Goal: Transaction & Acquisition: Book appointment/travel/reservation

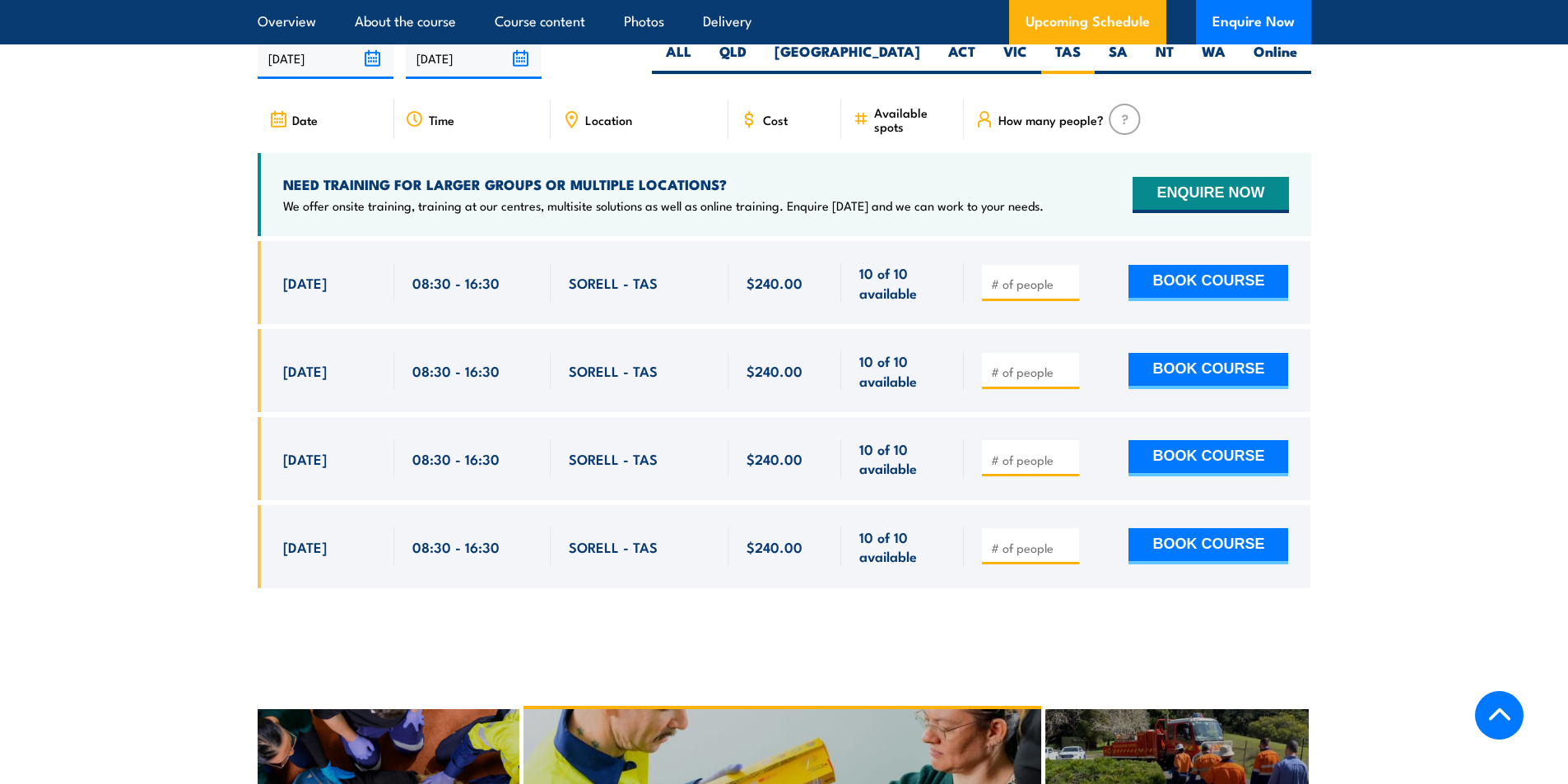
click at [110, 354] on section "UPCOMING SCHEDULE FOR - "Provide First Aid Training (Blended Learning)" 21/08/2…" at bounding box center [784, 300] width 1568 height 625
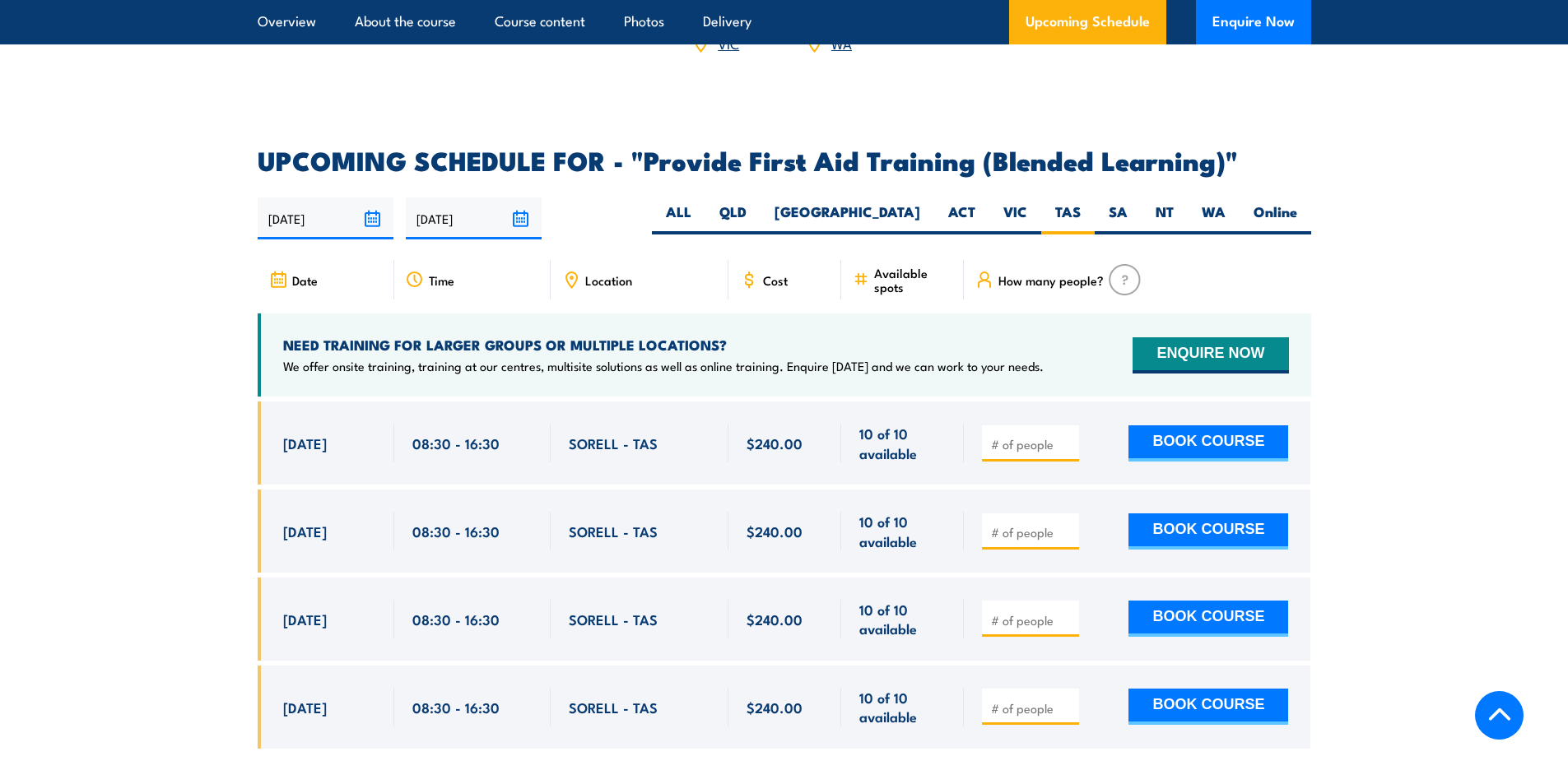
scroll to position [3096, 0]
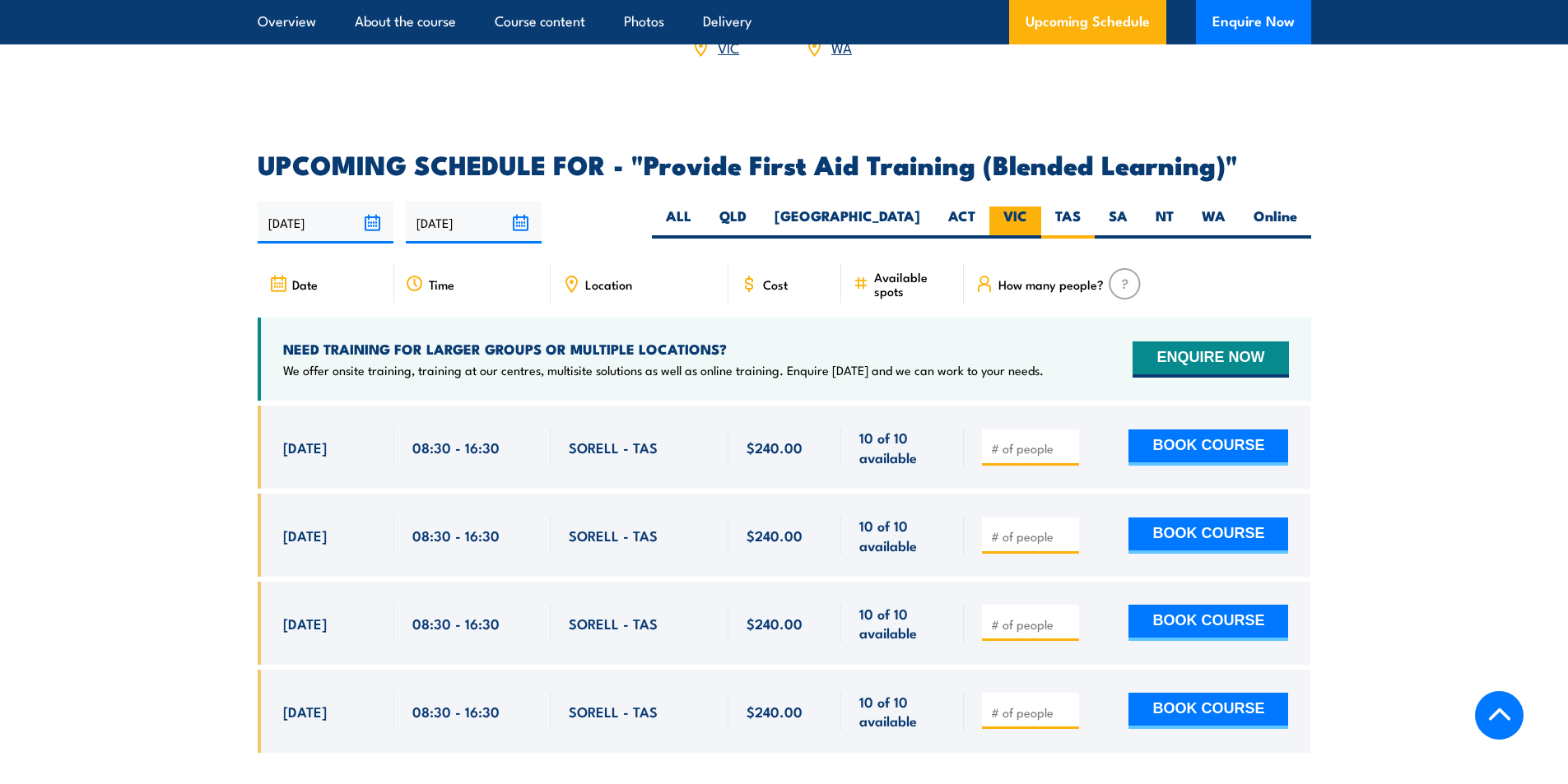
click at [1015, 239] on label "VIC" at bounding box center [1016, 222] width 52 height 32
click at [1027, 217] on input "VIC" at bounding box center [1032, 211] width 11 height 11
radio input "true"
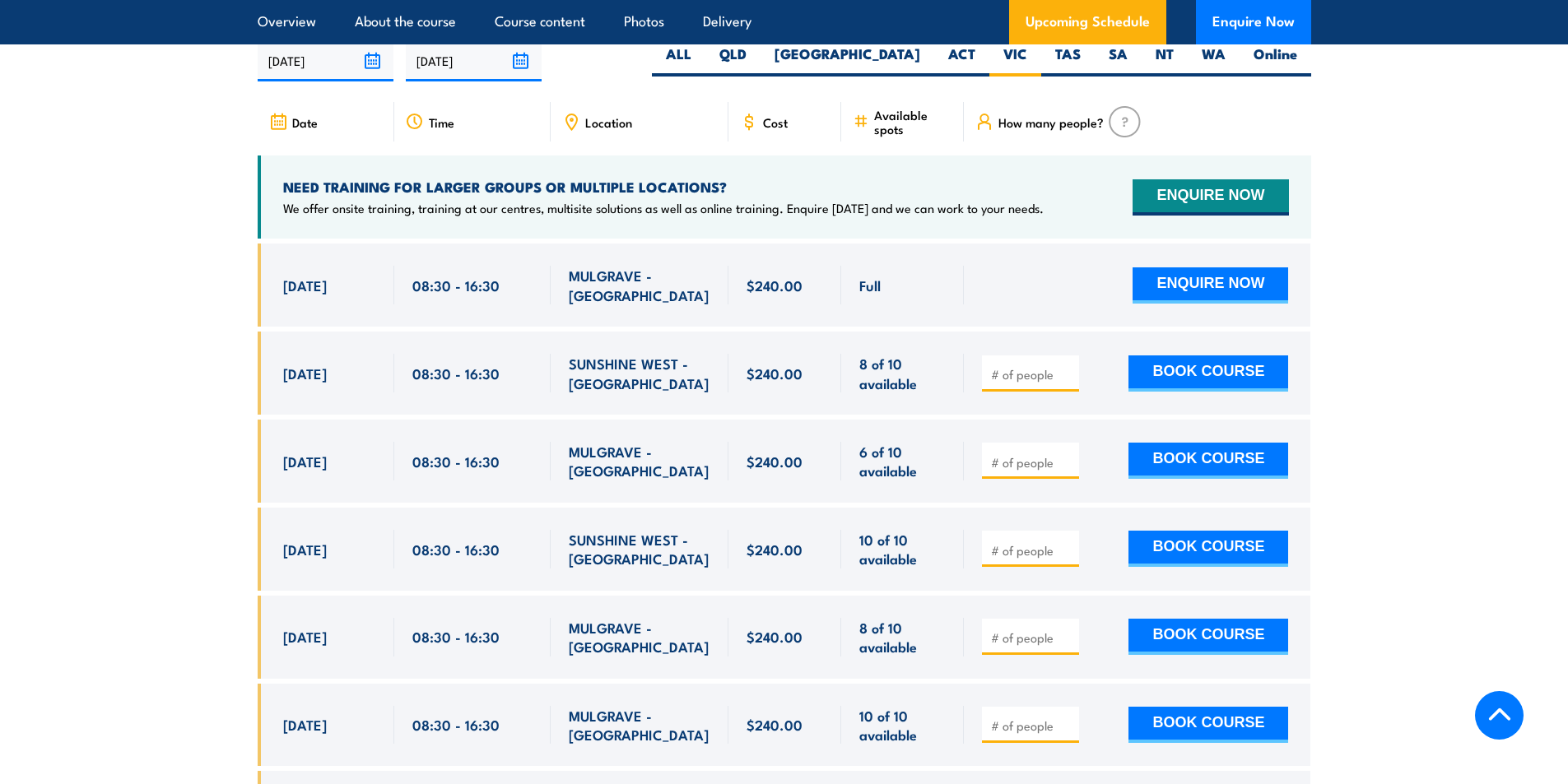
scroll to position [3261, 0]
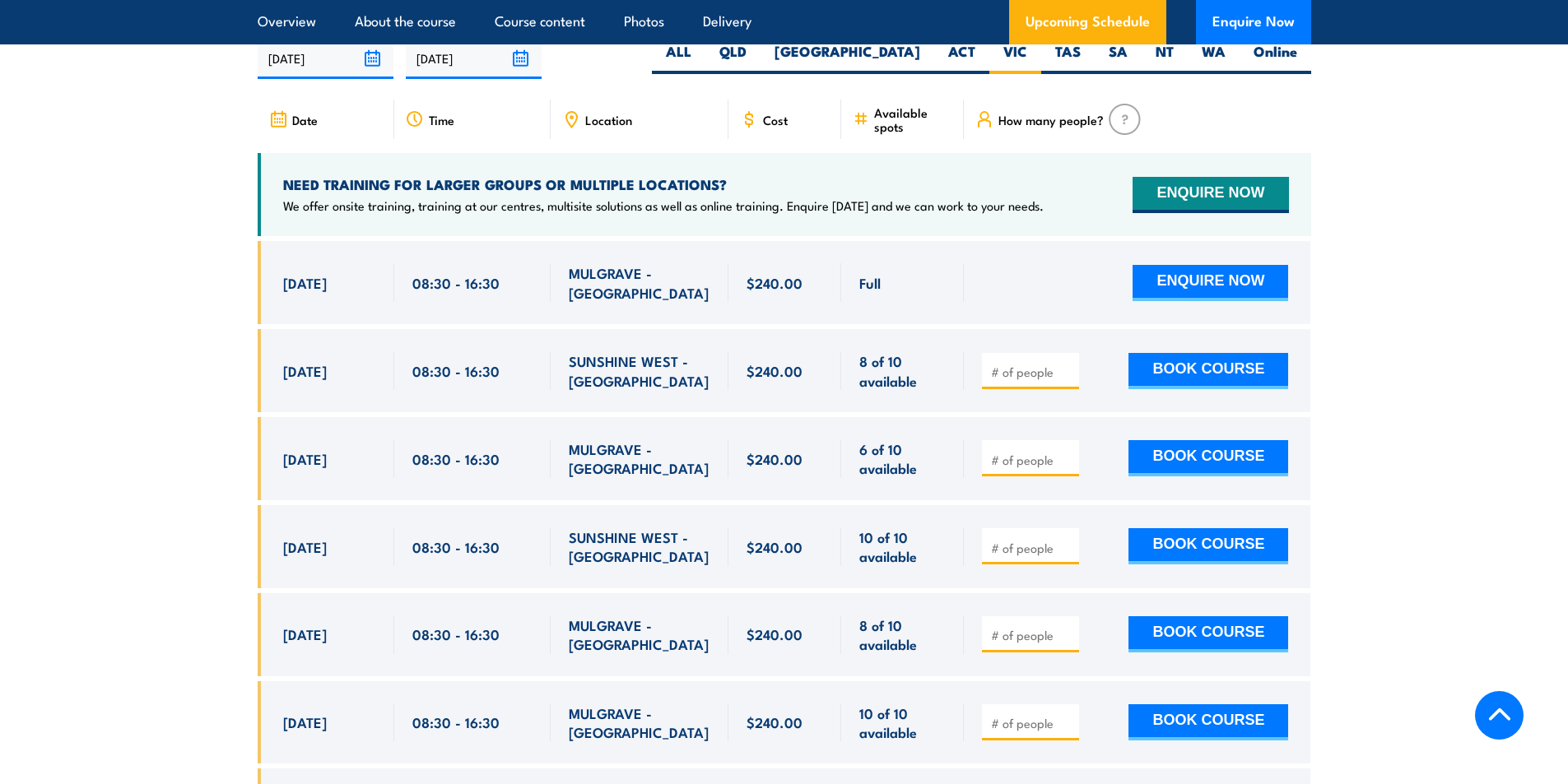
click at [154, 377] on section "UPCOMING SCHEDULE FOR - "Provide First Aid Training (Blended Learning)" 21/08/2…" at bounding box center [784, 563] width 1568 height 1151
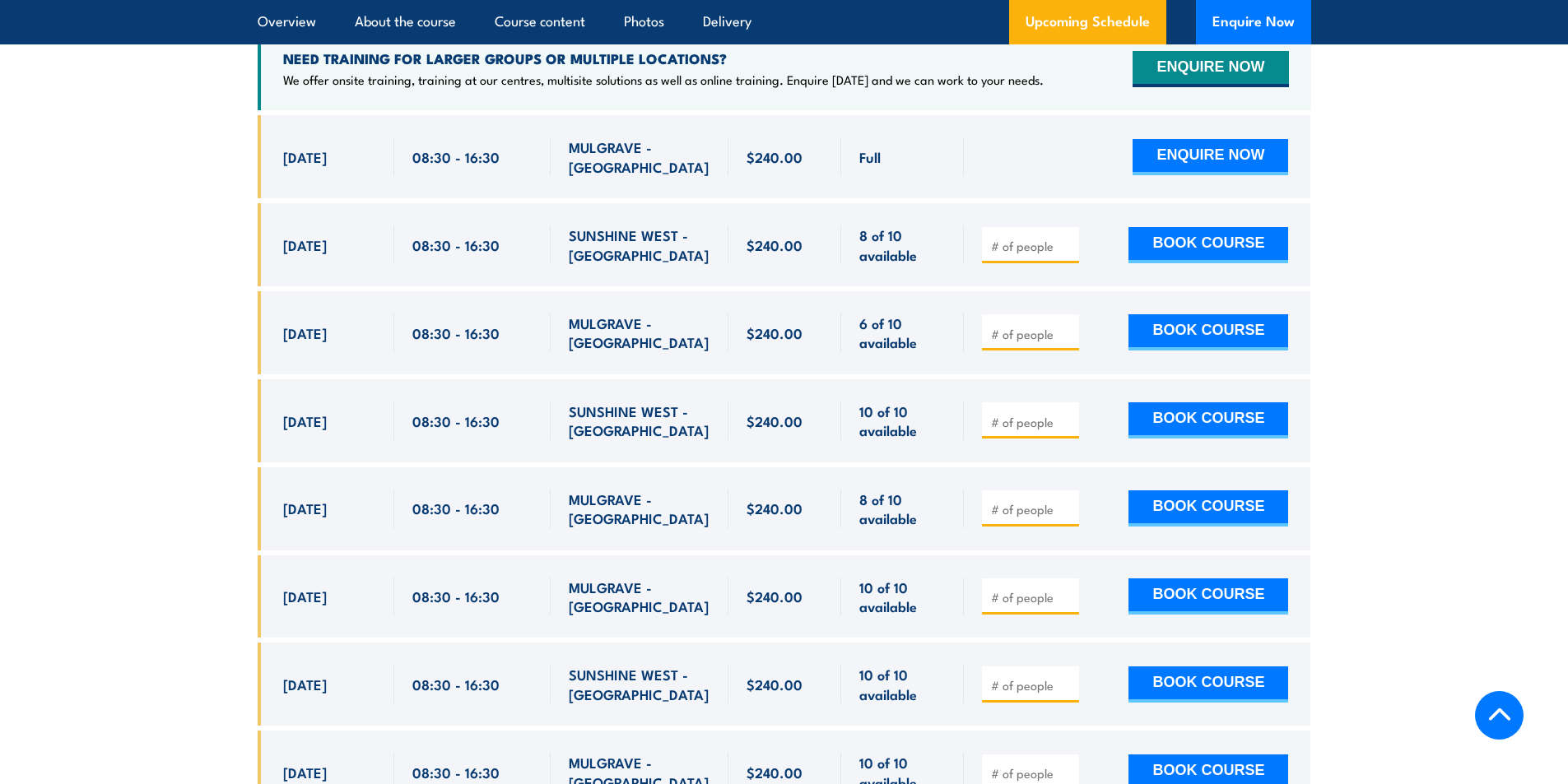
scroll to position [3425, 0]
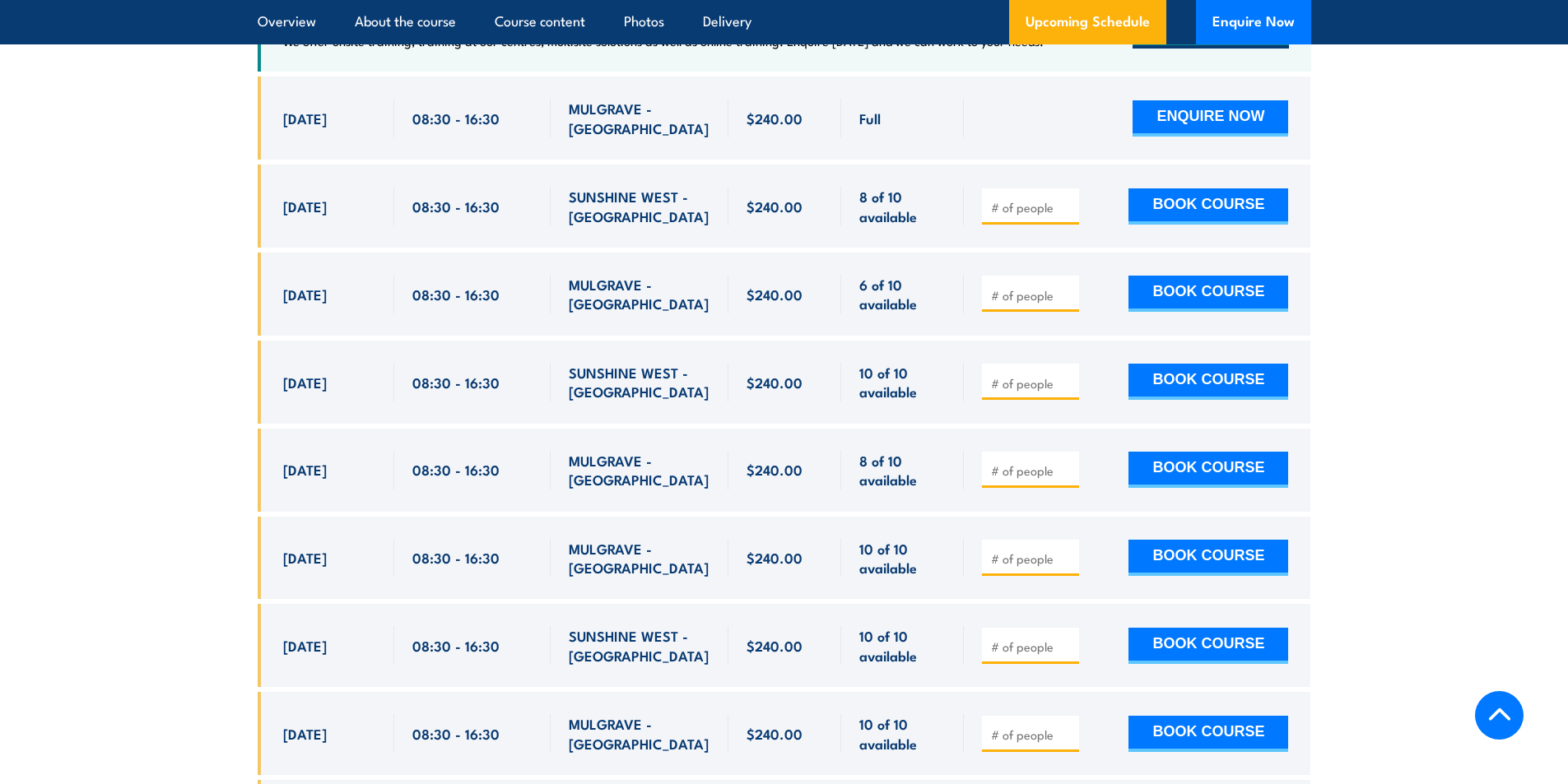
click at [207, 355] on section "UPCOMING SCHEDULE FOR - "Provide First Aid Training (Blended Learning)" 21/08/2…" at bounding box center [784, 399] width 1568 height 1151
click at [283, 304] on span "25 Sep, 2025" at bounding box center [305, 294] width 43 height 19
drag, startPoint x: 276, startPoint y: 307, endPoint x: 934, endPoint y: 313, distance: 658.0
click at [934, 313] on div "25 Sep, 2025, 08:30 - 08:30" at bounding box center [784, 294] width 1054 height 84
click at [147, 311] on section "UPCOMING SCHEDULE FOR - "Provide First Aid Training (Blended Learning)" 21/08/2…" at bounding box center [784, 399] width 1568 height 1151
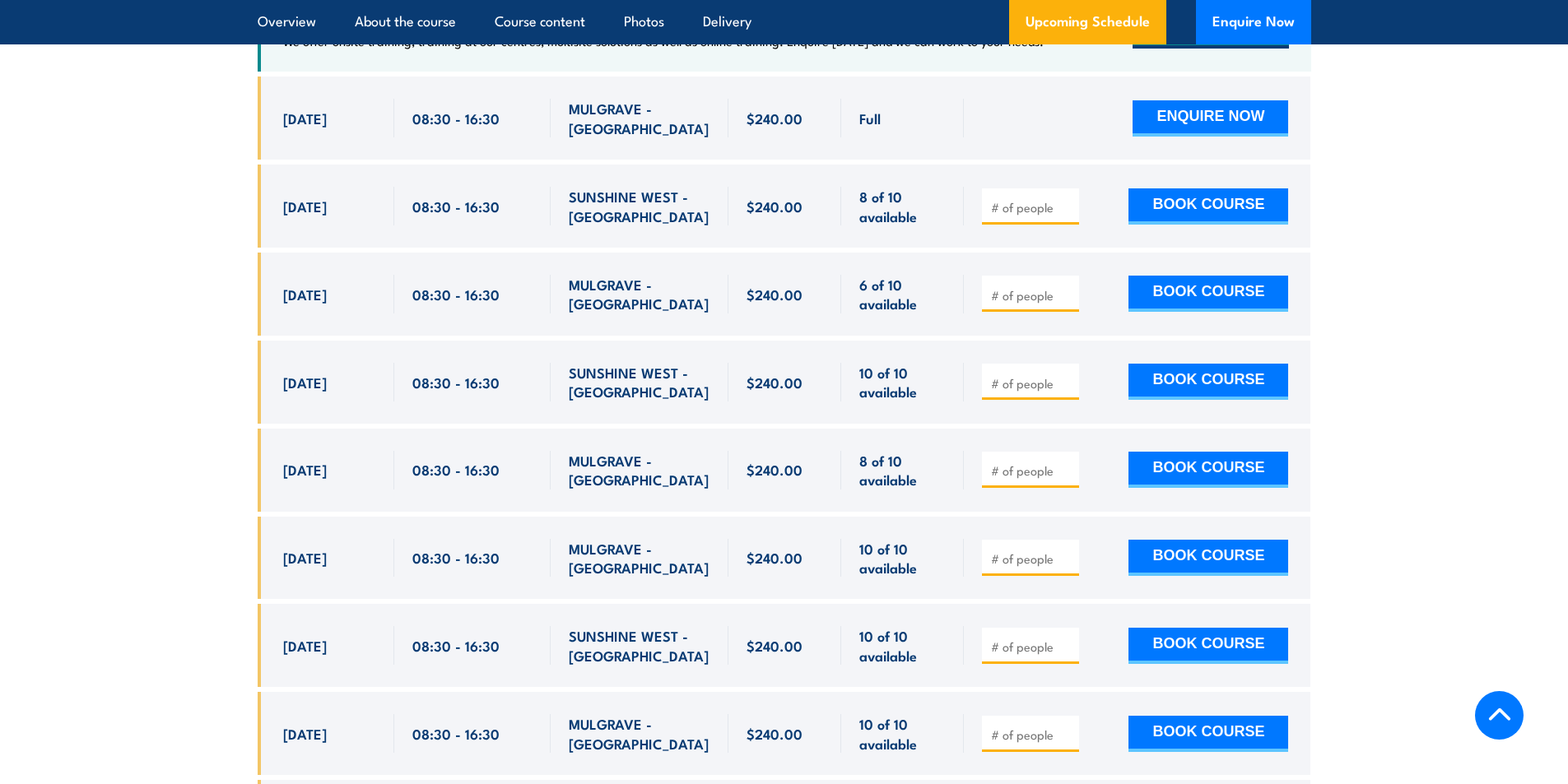
click at [1022, 302] on input "number" at bounding box center [1032, 295] width 83 height 17
type input "1"
click at [1348, 303] on section "UPCOMING SCHEDULE FOR - "Provide First Aid Training (Blended Learning)" 21/08/2…" at bounding box center [784, 399] width 1568 height 1151
click at [1200, 306] on button "BOOK COURSE" at bounding box center [1208, 294] width 159 height 36
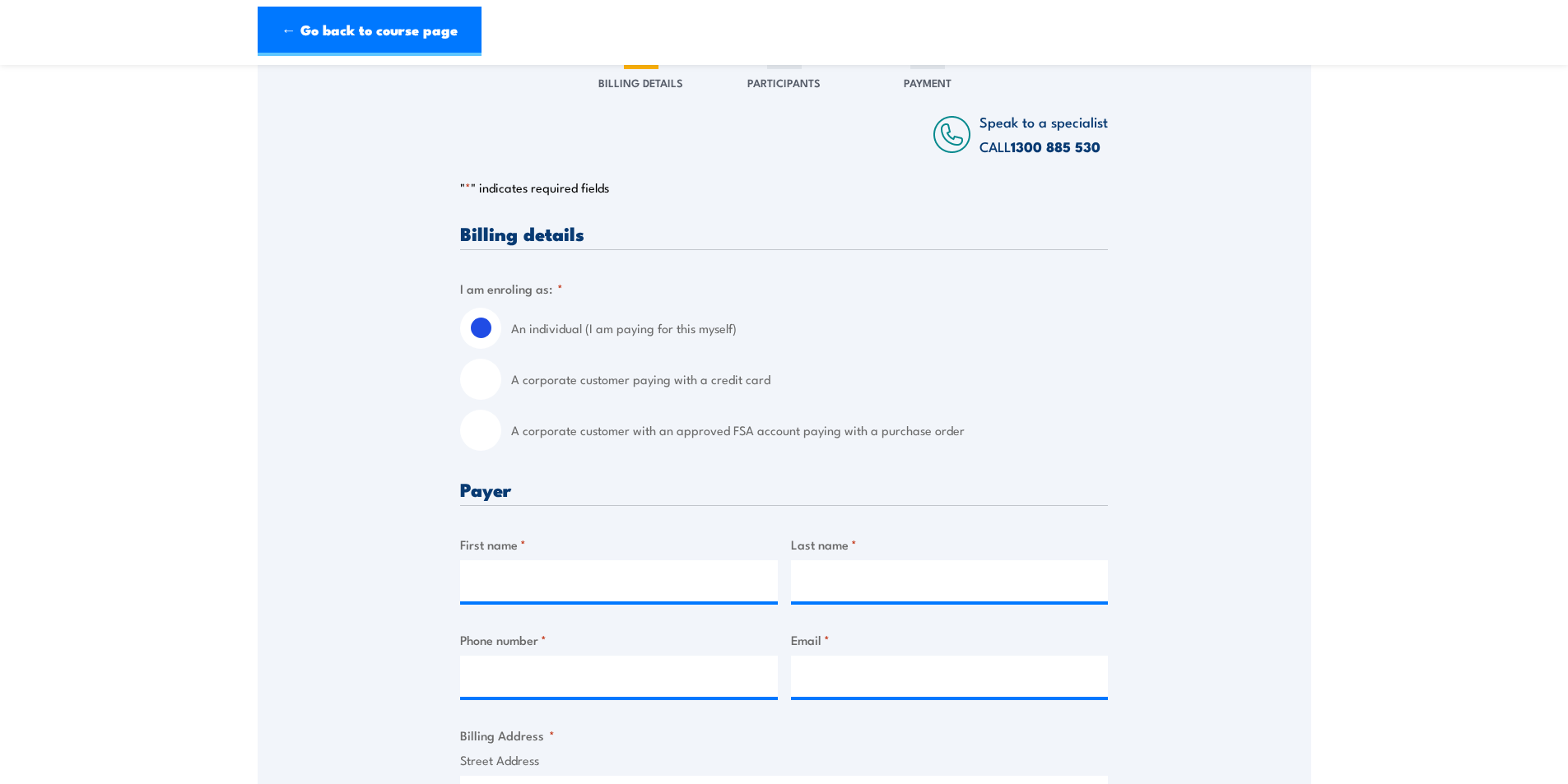
scroll to position [247, 0]
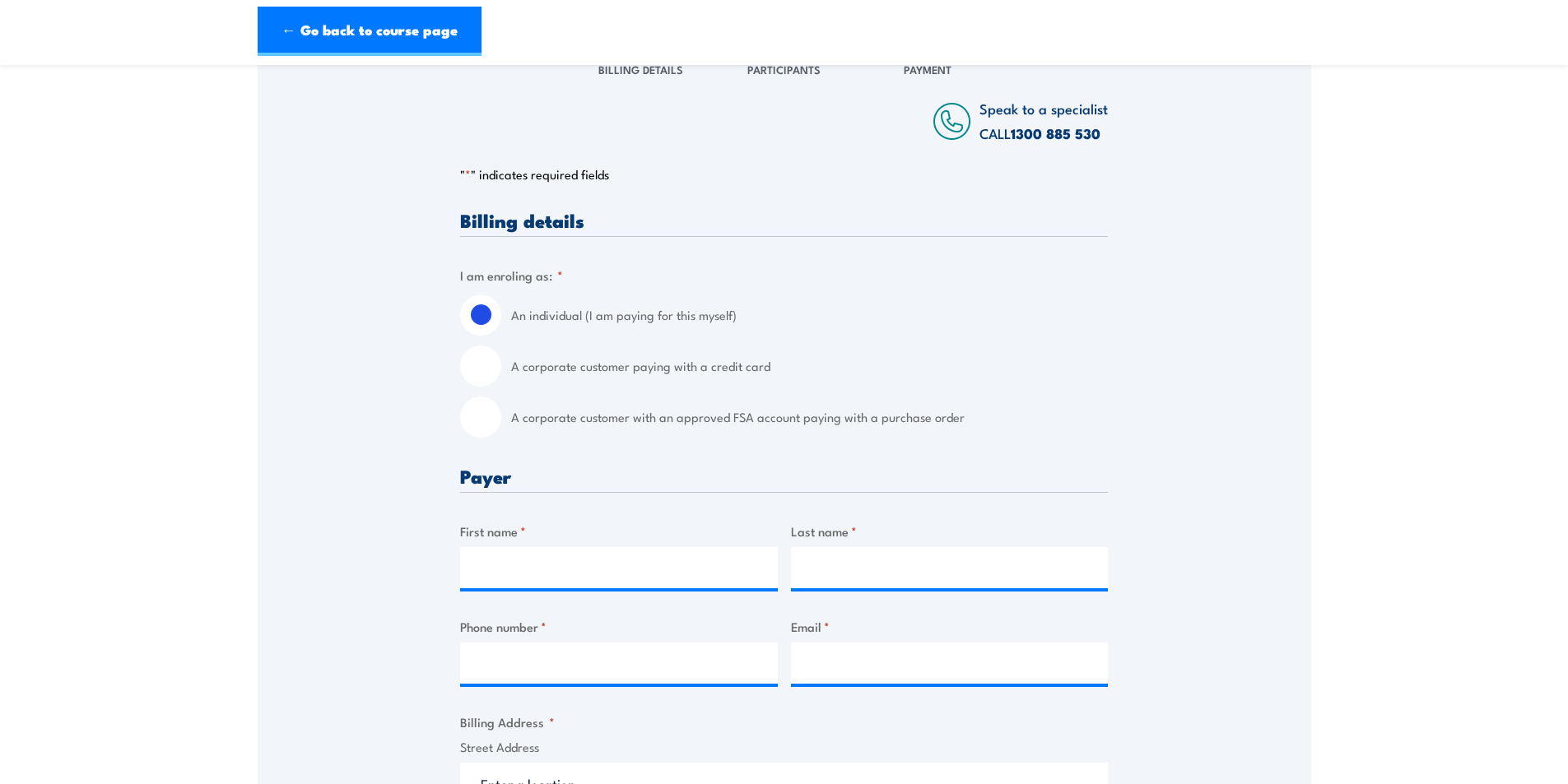
click at [489, 430] on input "A corporate customer with an approved FSA account paying with a purchase order" at bounding box center [481, 418] width 41 height 41
radio input "true"
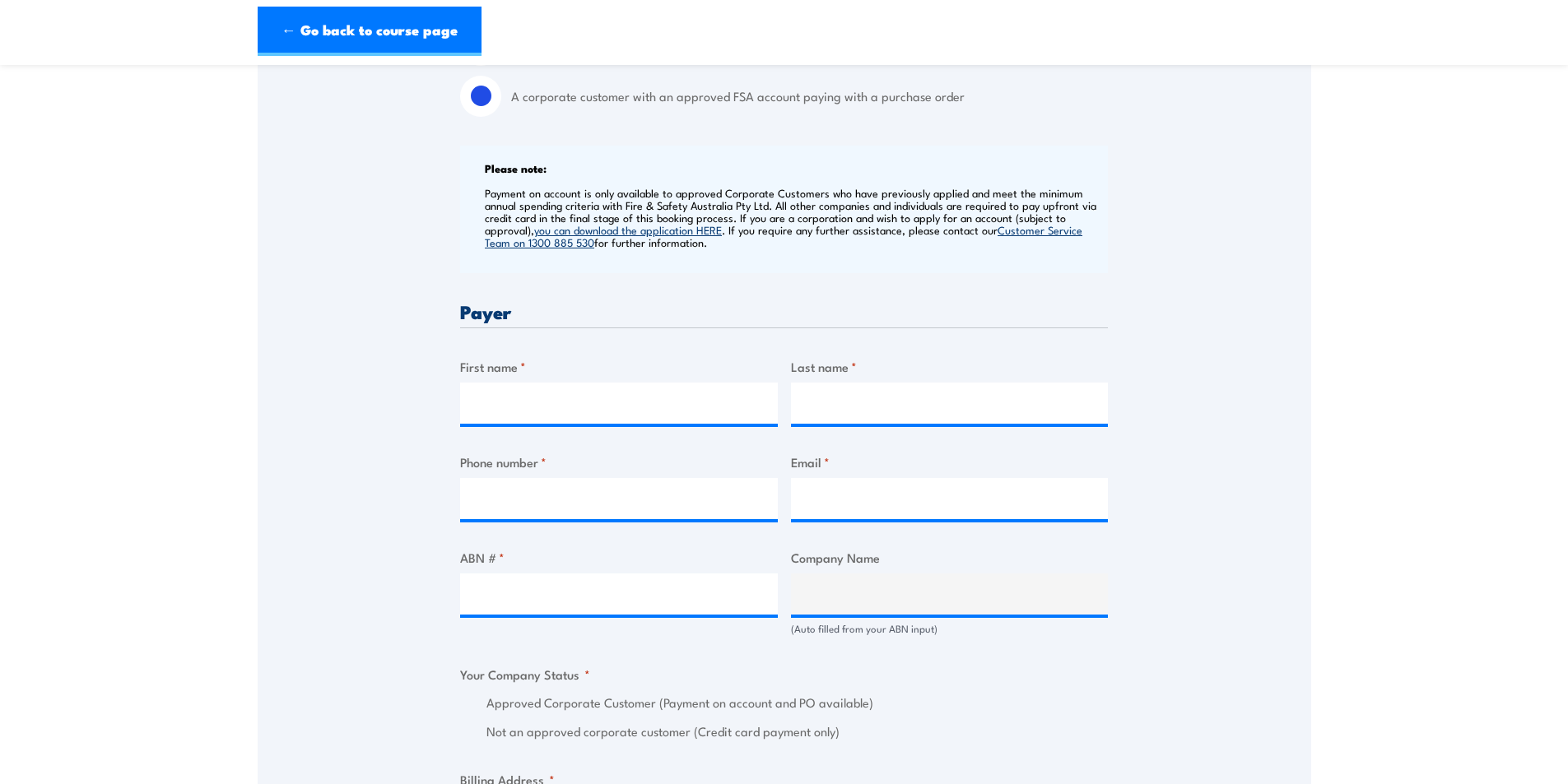
scroll to position [576, 0]
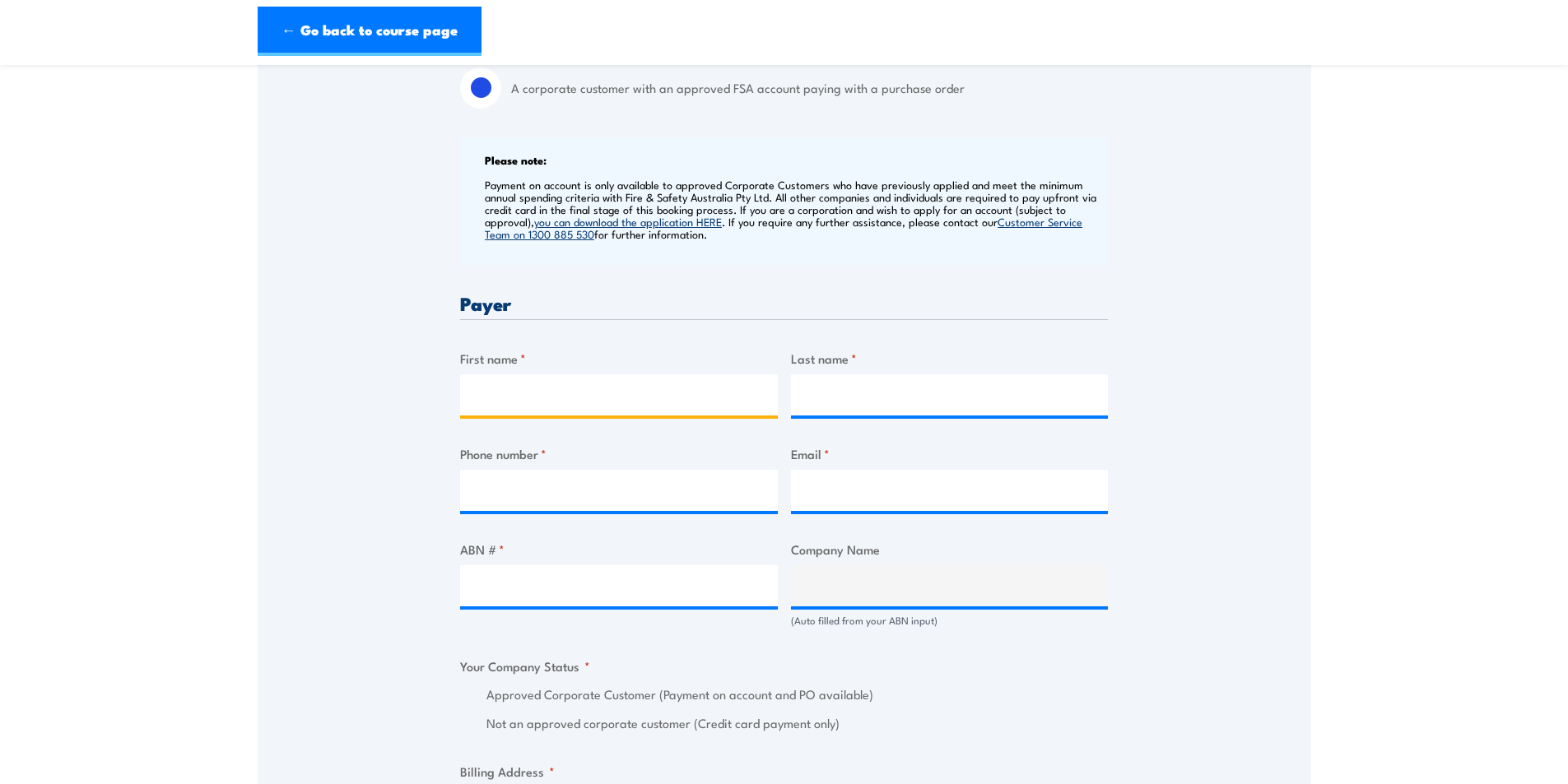
click at [595, 399] on input "First name *" at bounding box center [618, 395] width 318 height 41
type input "[PERSON_NAME]"
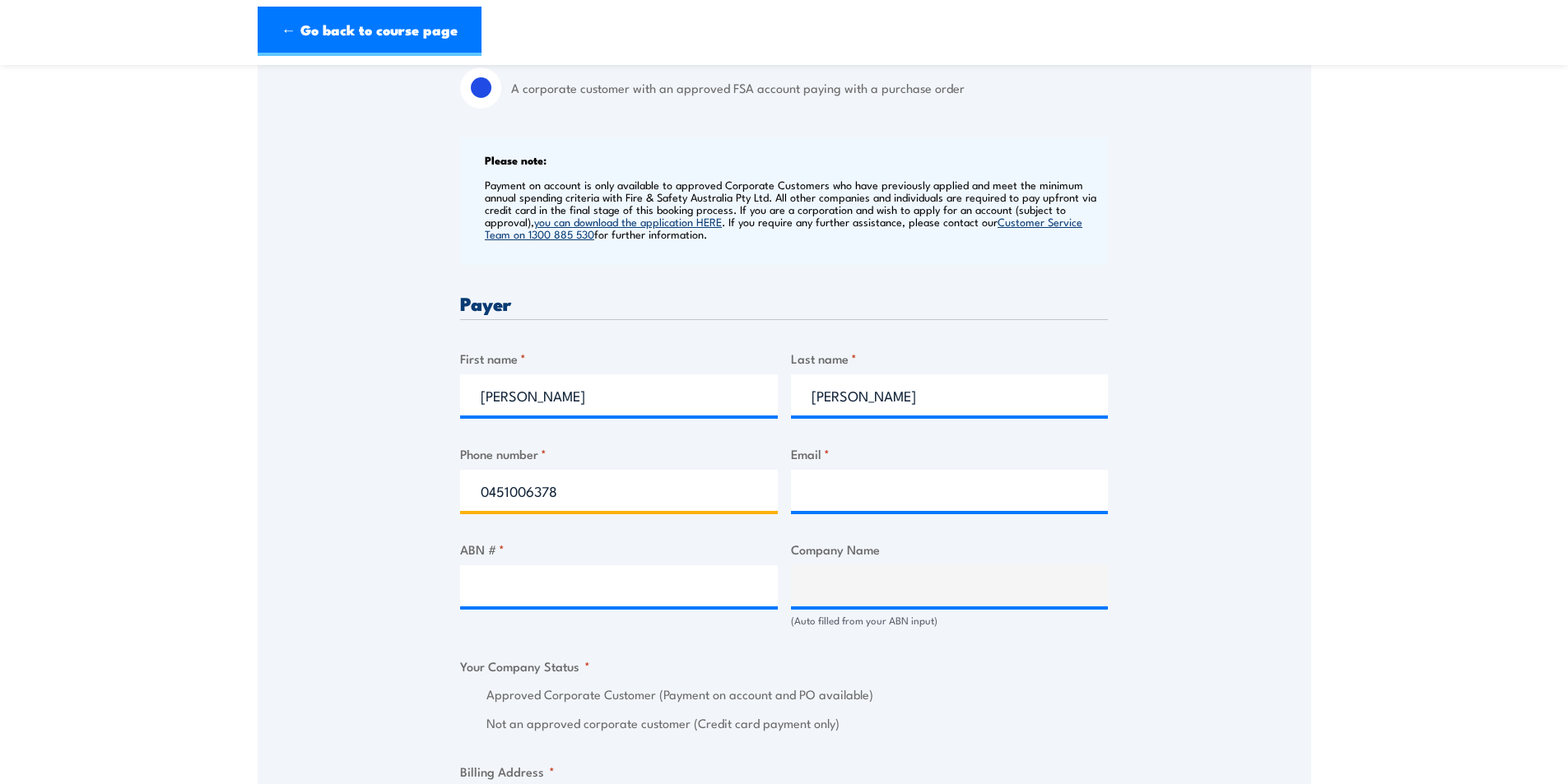
type input "0451006378"
type input "s"
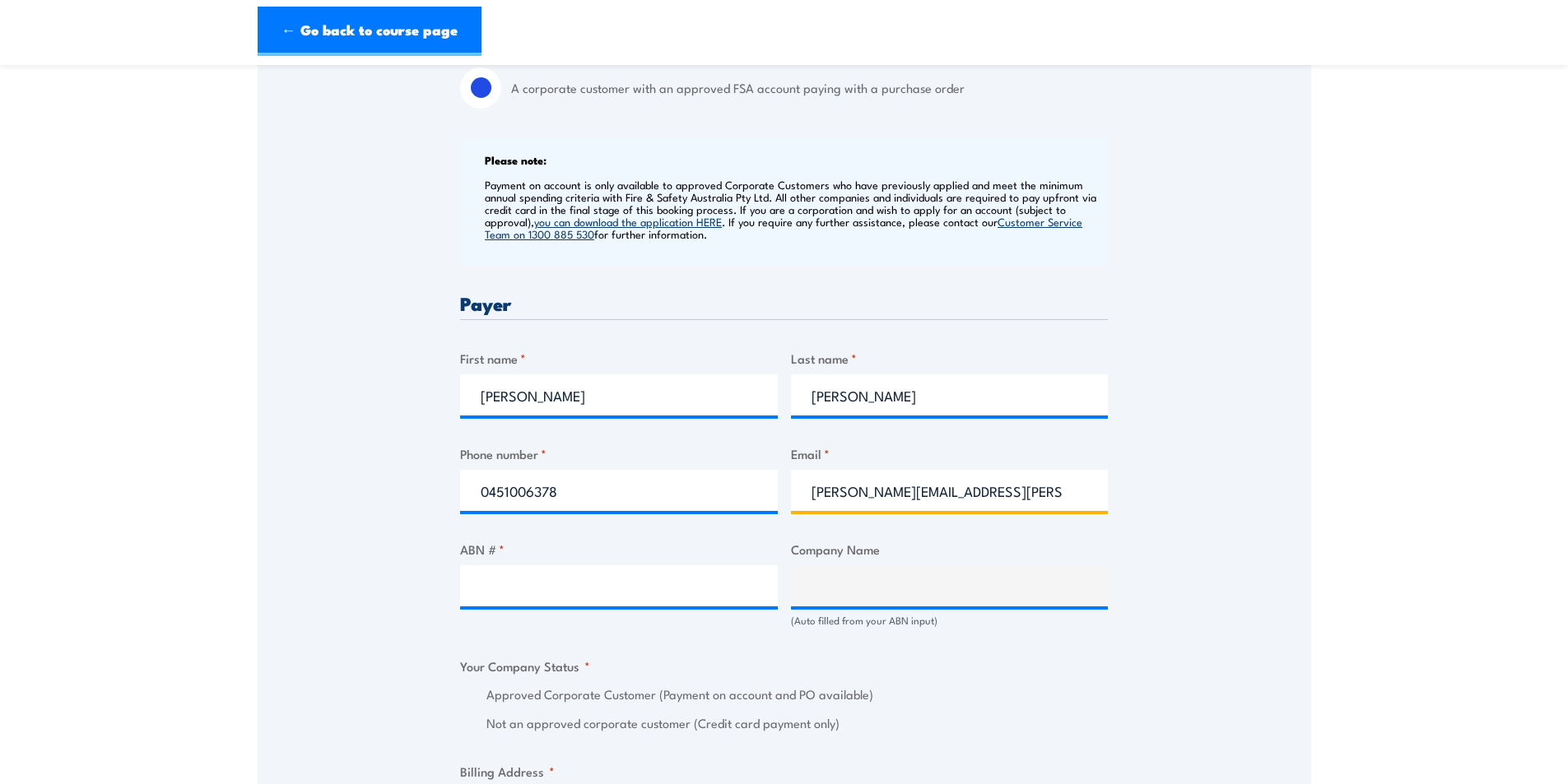
click at [1048, 483] on input "[PERSON_NAME][EMAIL_ADDRESS][PERSON_NAME]" at bounding box center [950, 490] width 318 height 41
type input "[PERSON_NAME][EMAIL_ADDRESS][PERSON_NAME][DOMAIN_NAME]"
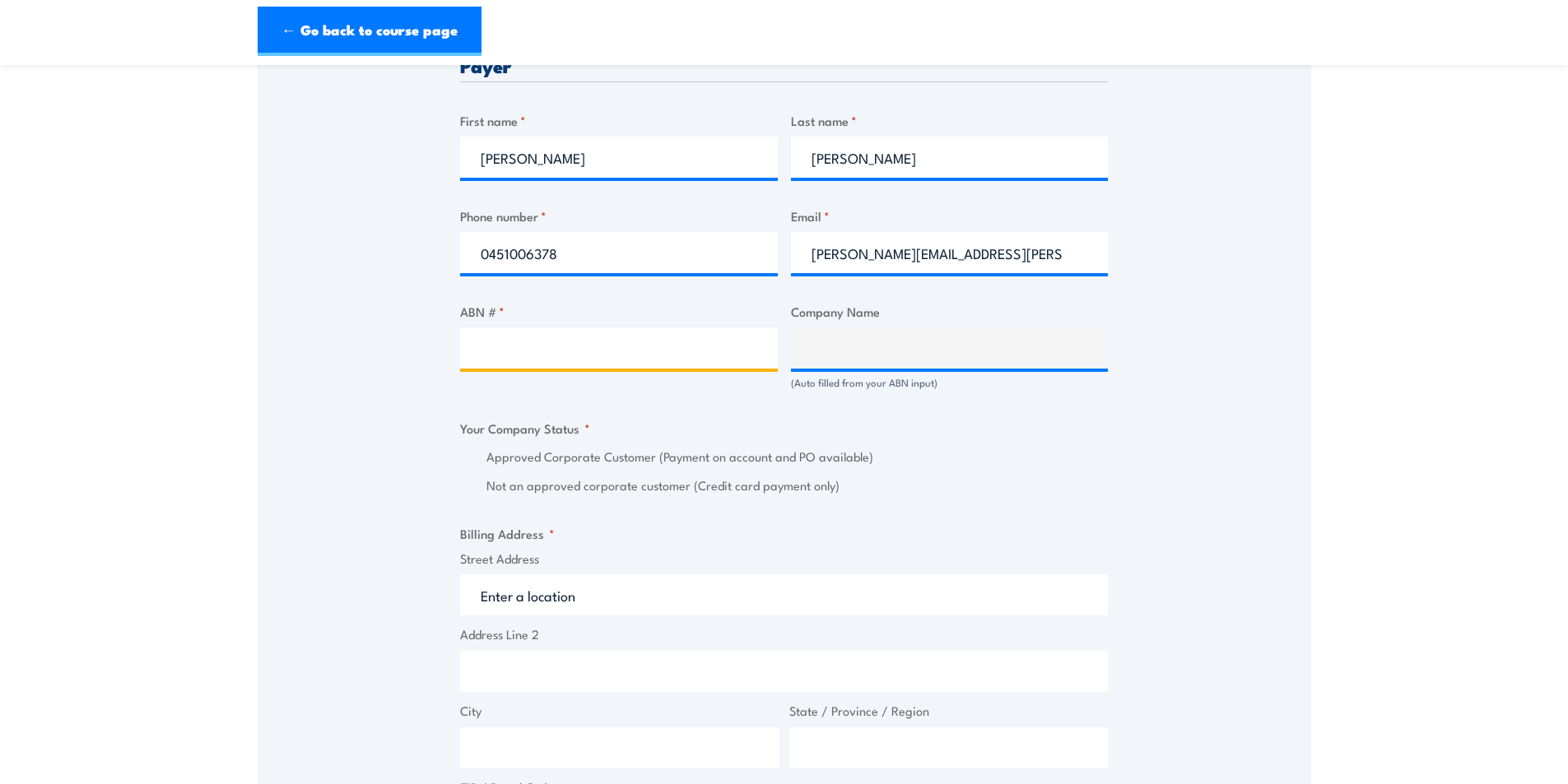
scroll to position [822, 0]
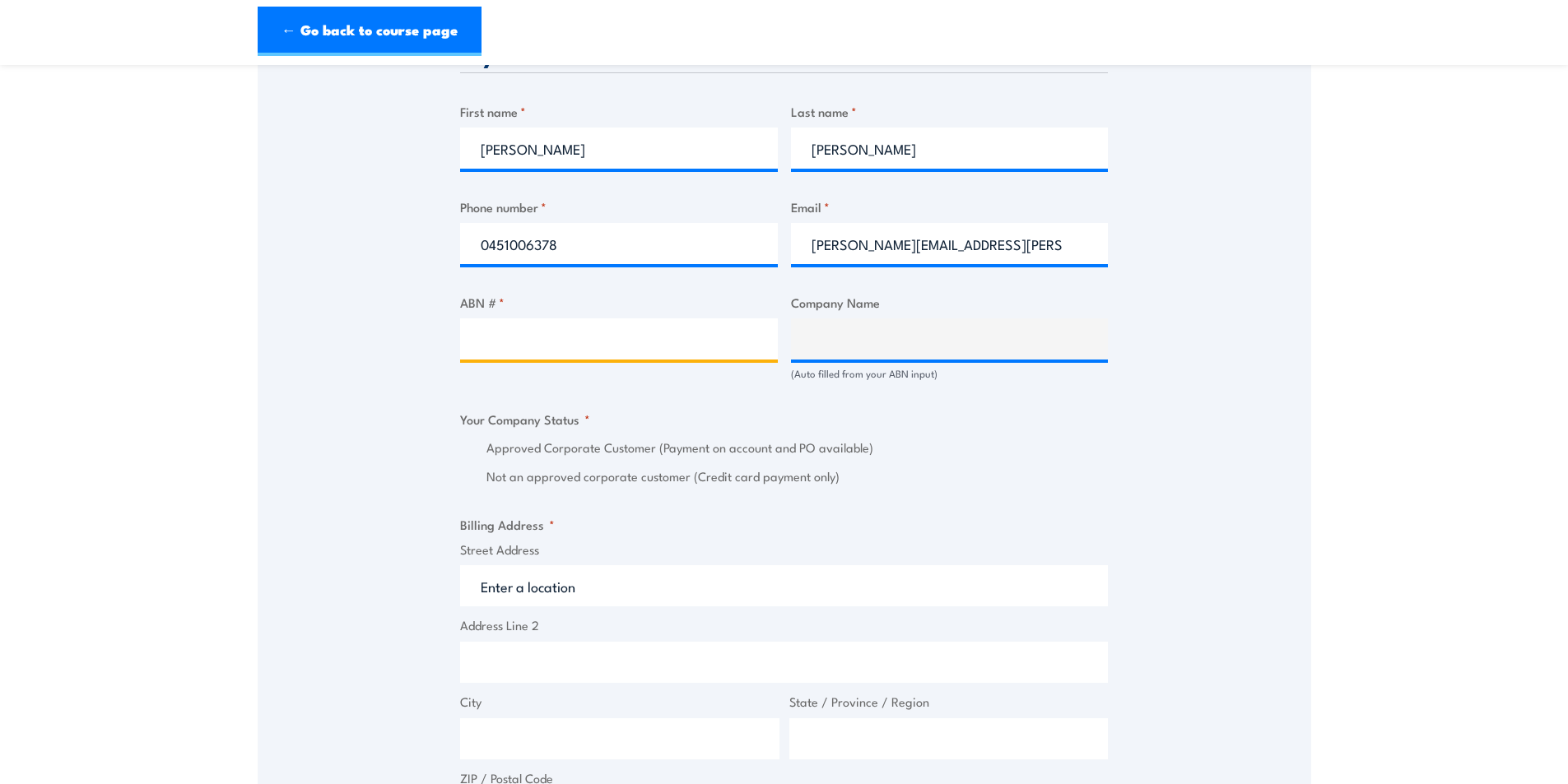
click at [592, 342] on input "ABN # *" at bounding box center [618, 339] width 318 height 41
paste input "94 633 108 700"
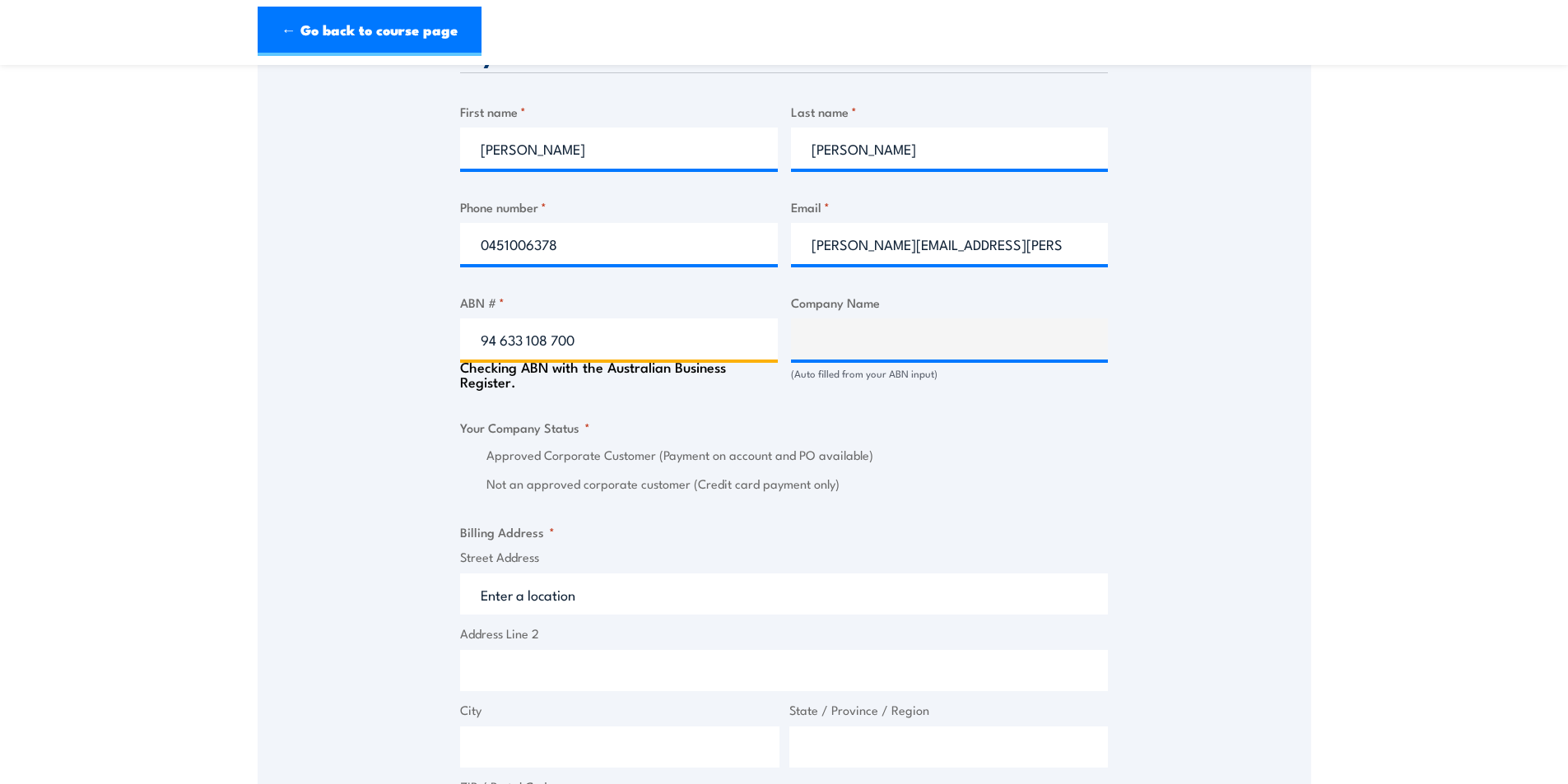
type input "94 633 108 700"
click at [342, 362] on div "Speak to a specialist CALL [PHONE_NUMBER] CALL [PHONE_NUMBER] " * " indicates r…" at bounding box center [784, 410] width 1054 height 1895
type input "THE CARE AUTOMOTIVE GROUP PTY LTD"
radio input "true"
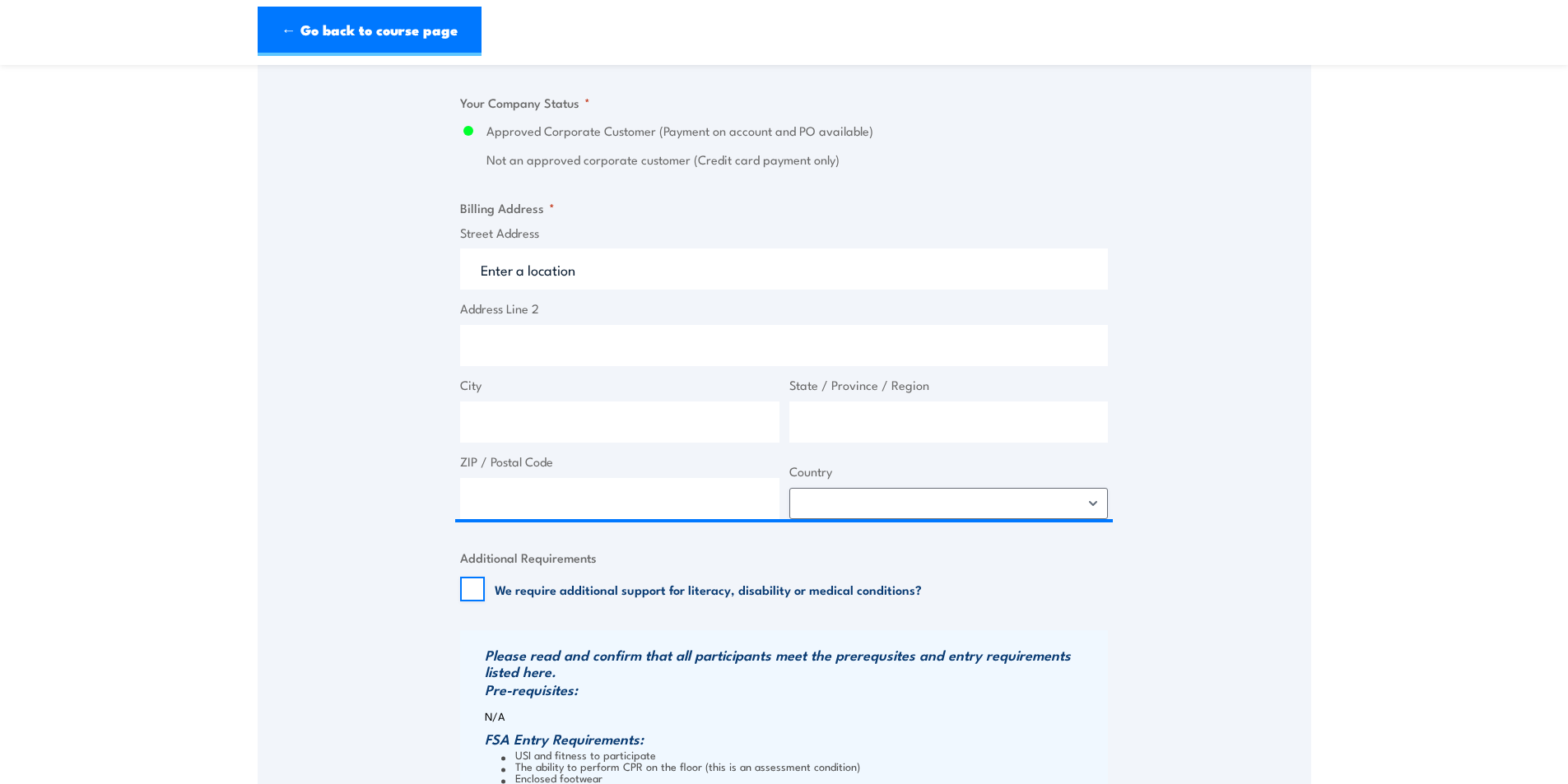
scroll to position [1151, 0]
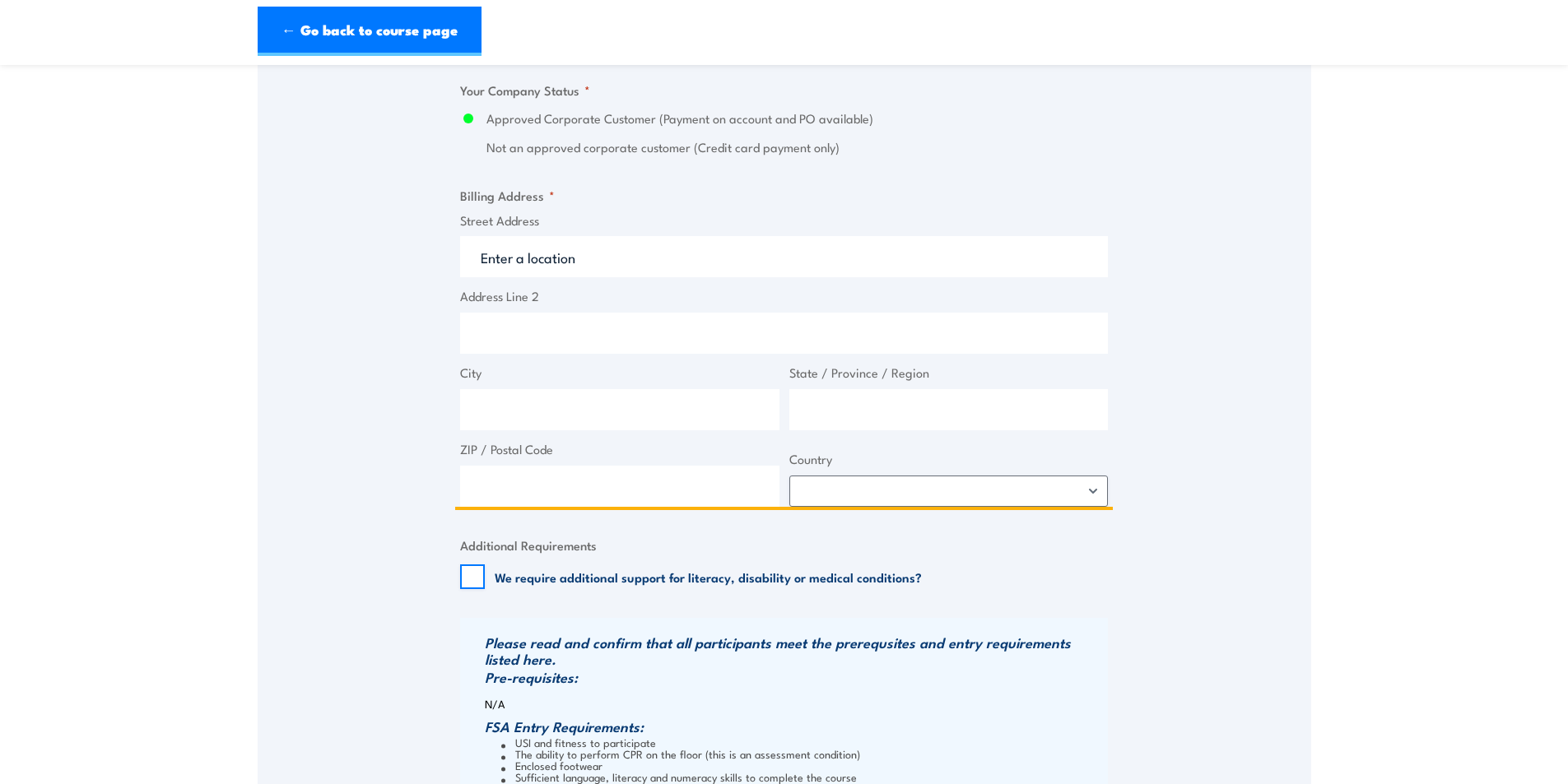
click at [589, 273] on input "Street Address" at bounding box center [784, 256] width 648 height 41
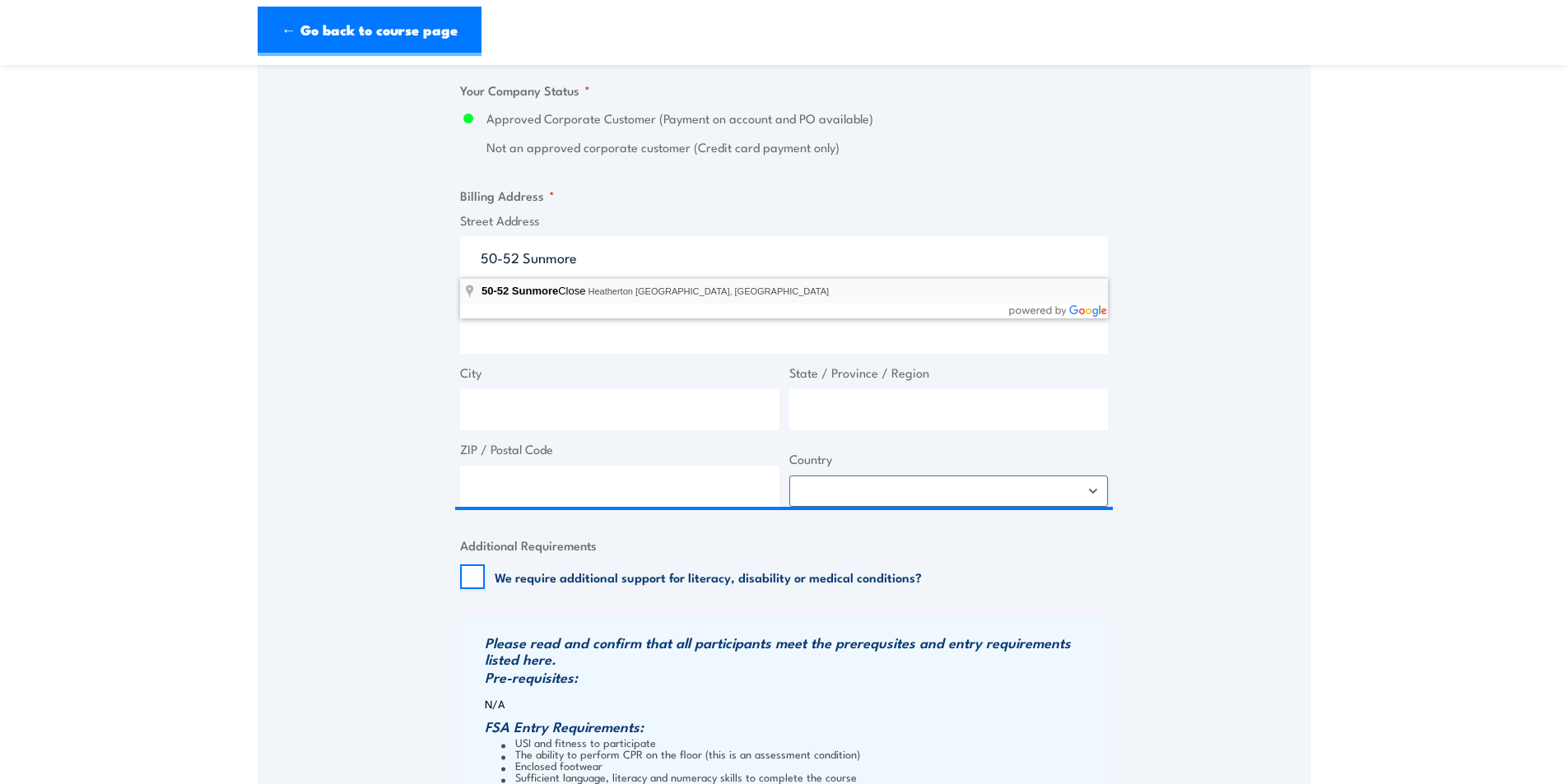
type input "[STREET_ADDRESS]"
type input "50 Sunmore Cl"
type input "Heatherton"
type input "Victoria"
type input "3202"
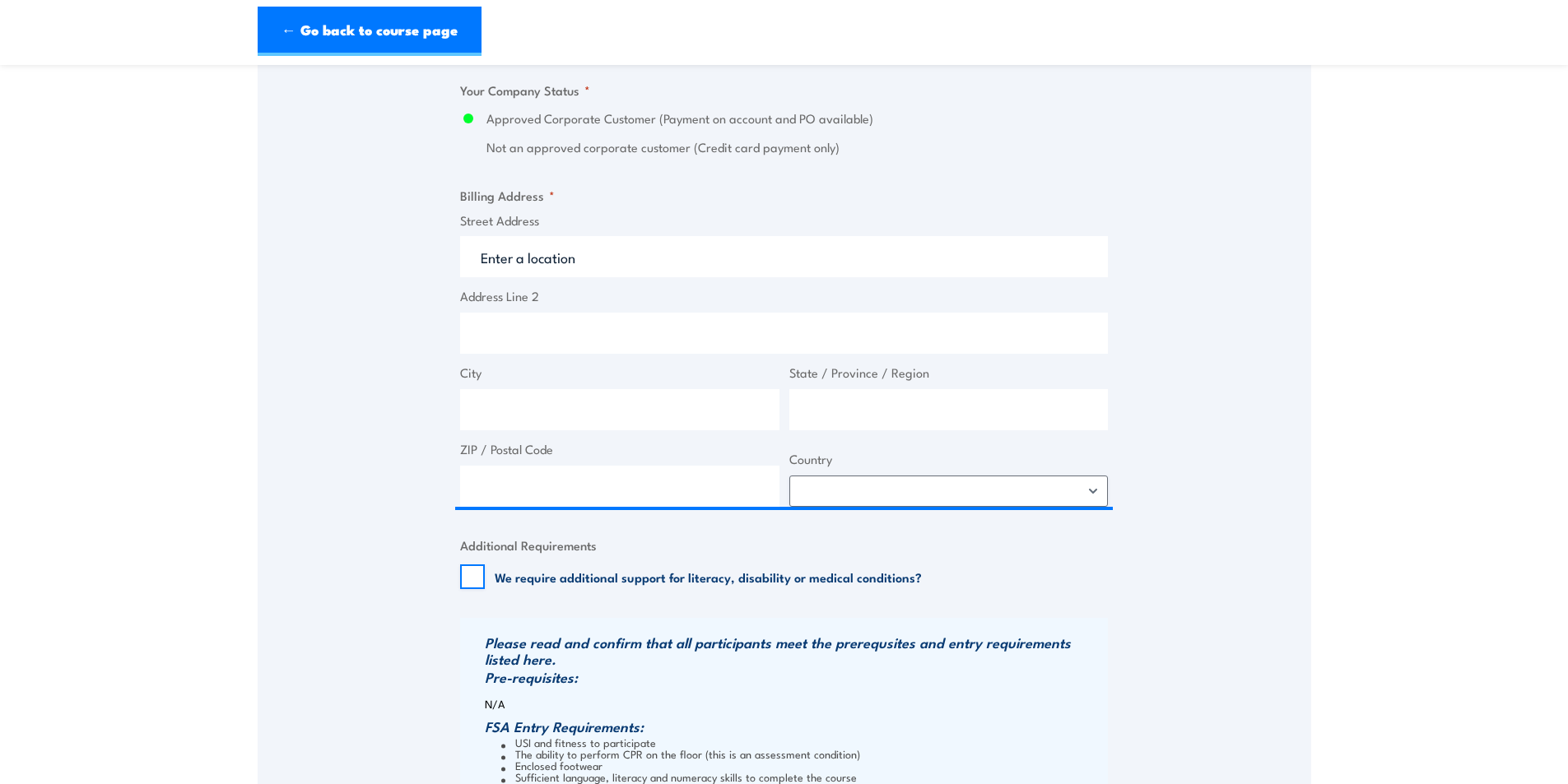
select select "[GEOGRAPHIC_DATA]"
click at [341, 351] on div "Speak to a specialist CALL [PHONE_NUMBER] CALL [PHONE_NUMBER] " * " indicates r…" at bounding box center [784, 78] width 1054 height 1888
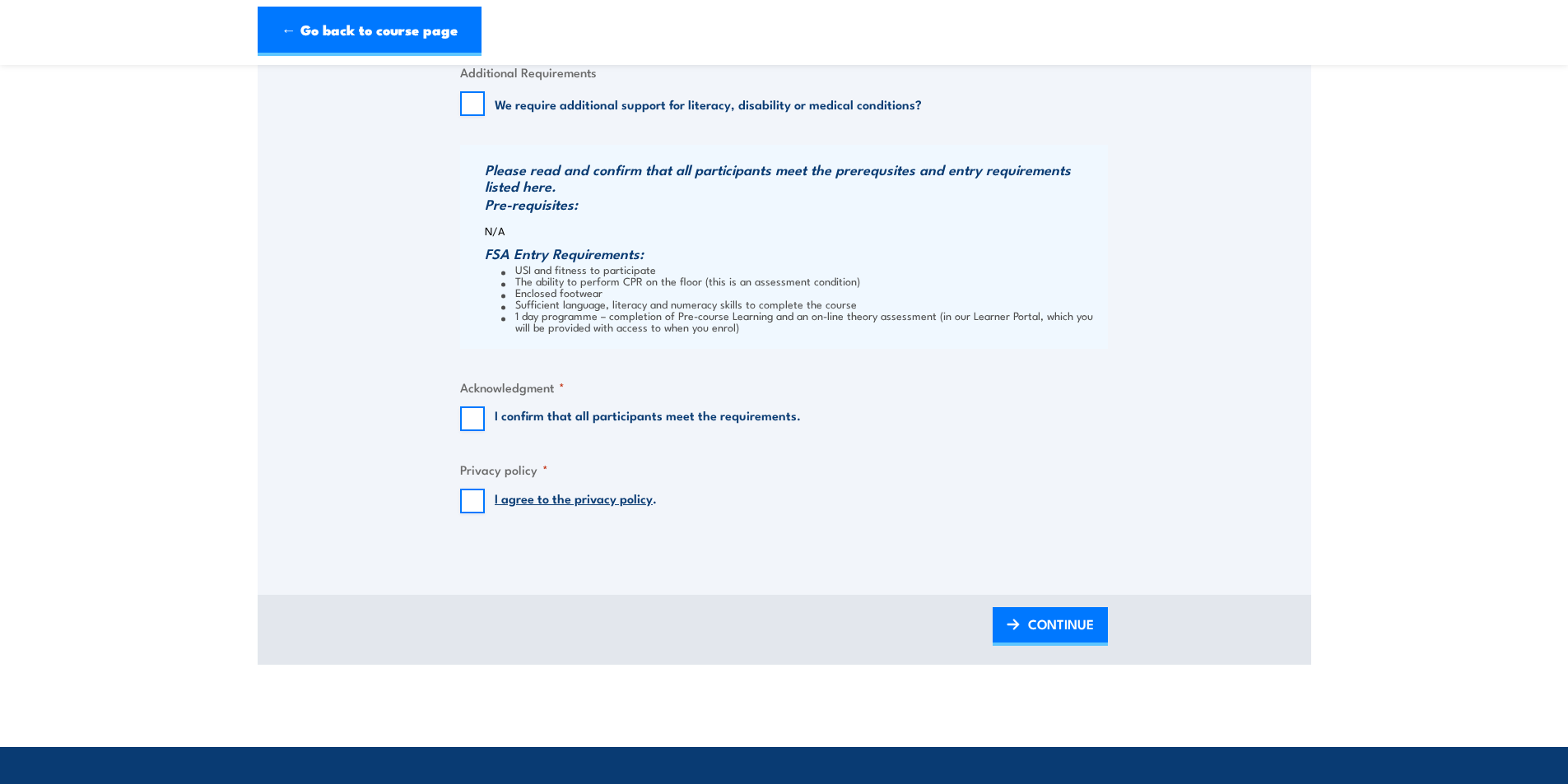
scroll to position [1646, 0]
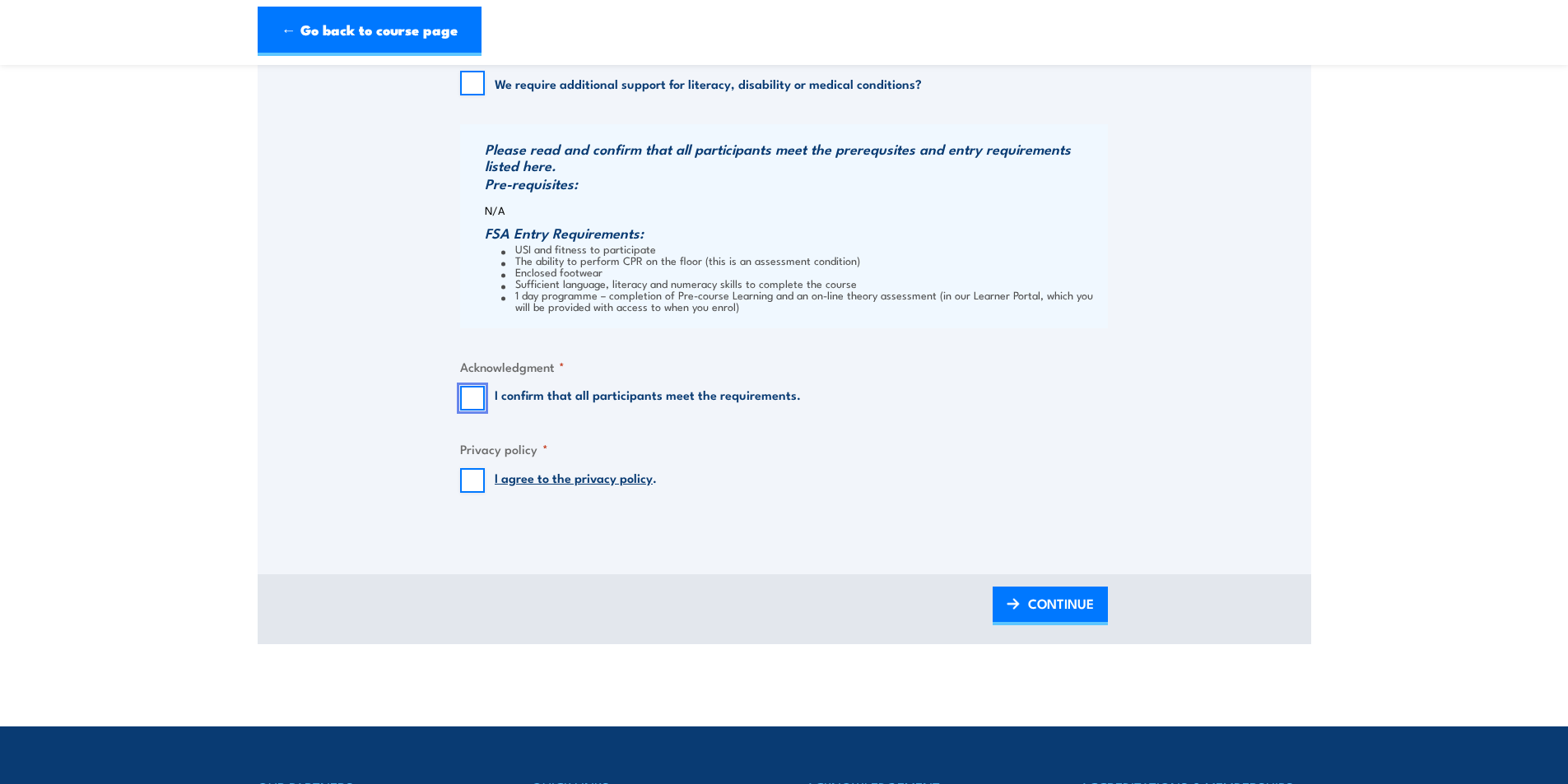
click at [482, 398] on input "I confirm that all participants meet the requirements." at bounding box center [472, 398] width 25 height 25
checkbox input "true"
click at [475, 482] on input "I agree to the privacy policy ." at bounding box center [472, 479] width 25 height 25
checkbox input "true"
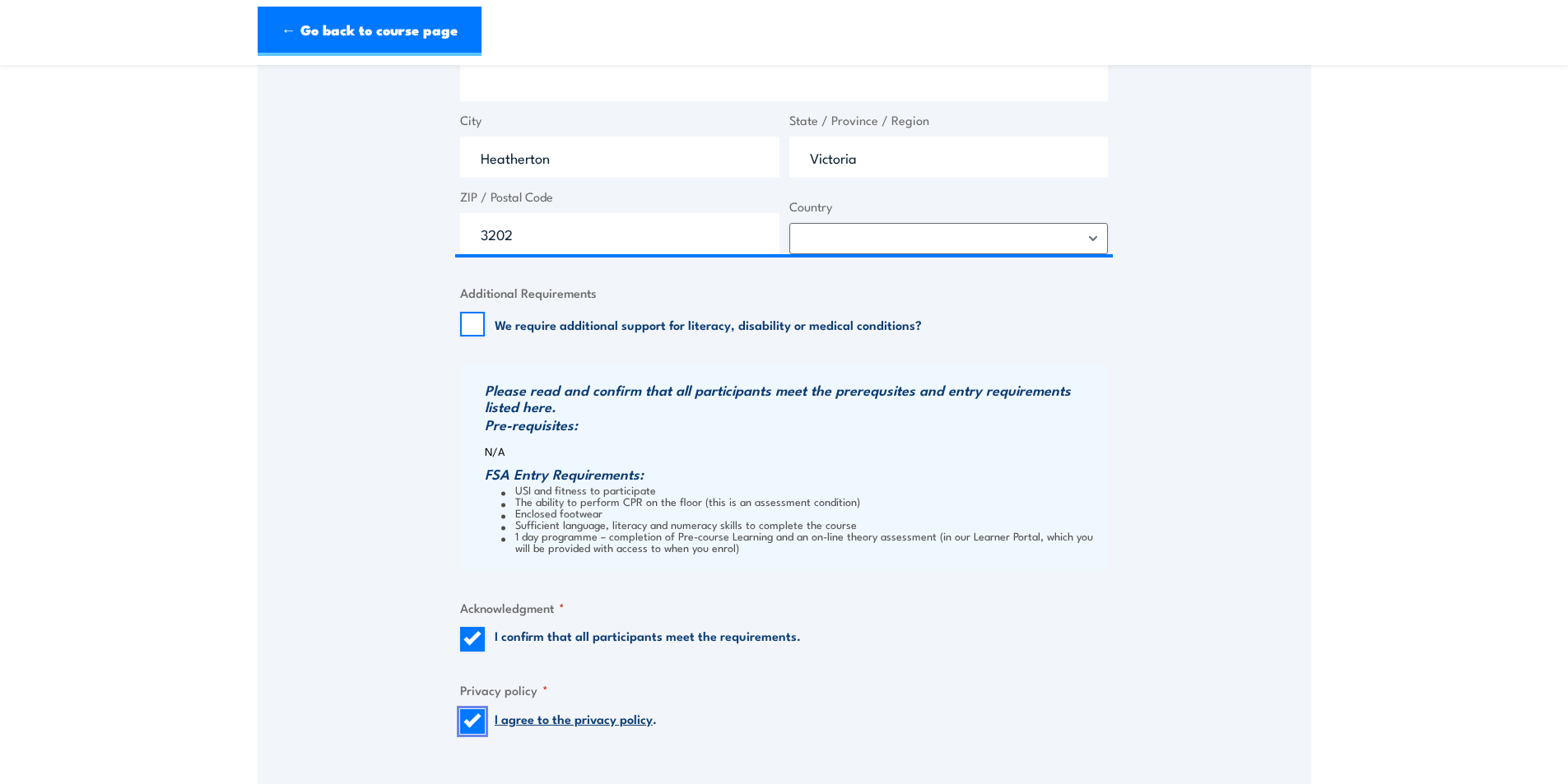
scroll to position [1316, 0]
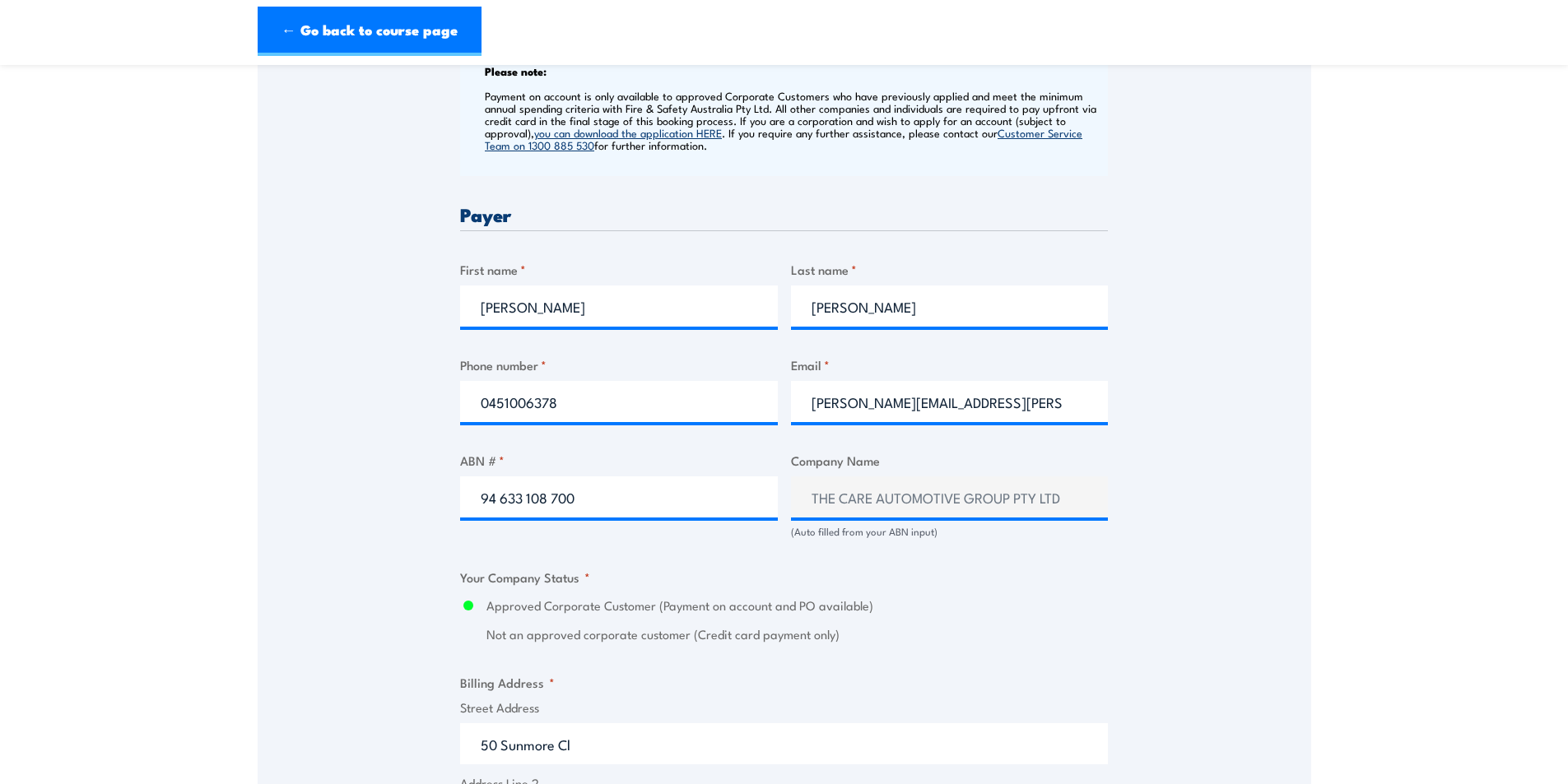
scroll to position [658, 0]
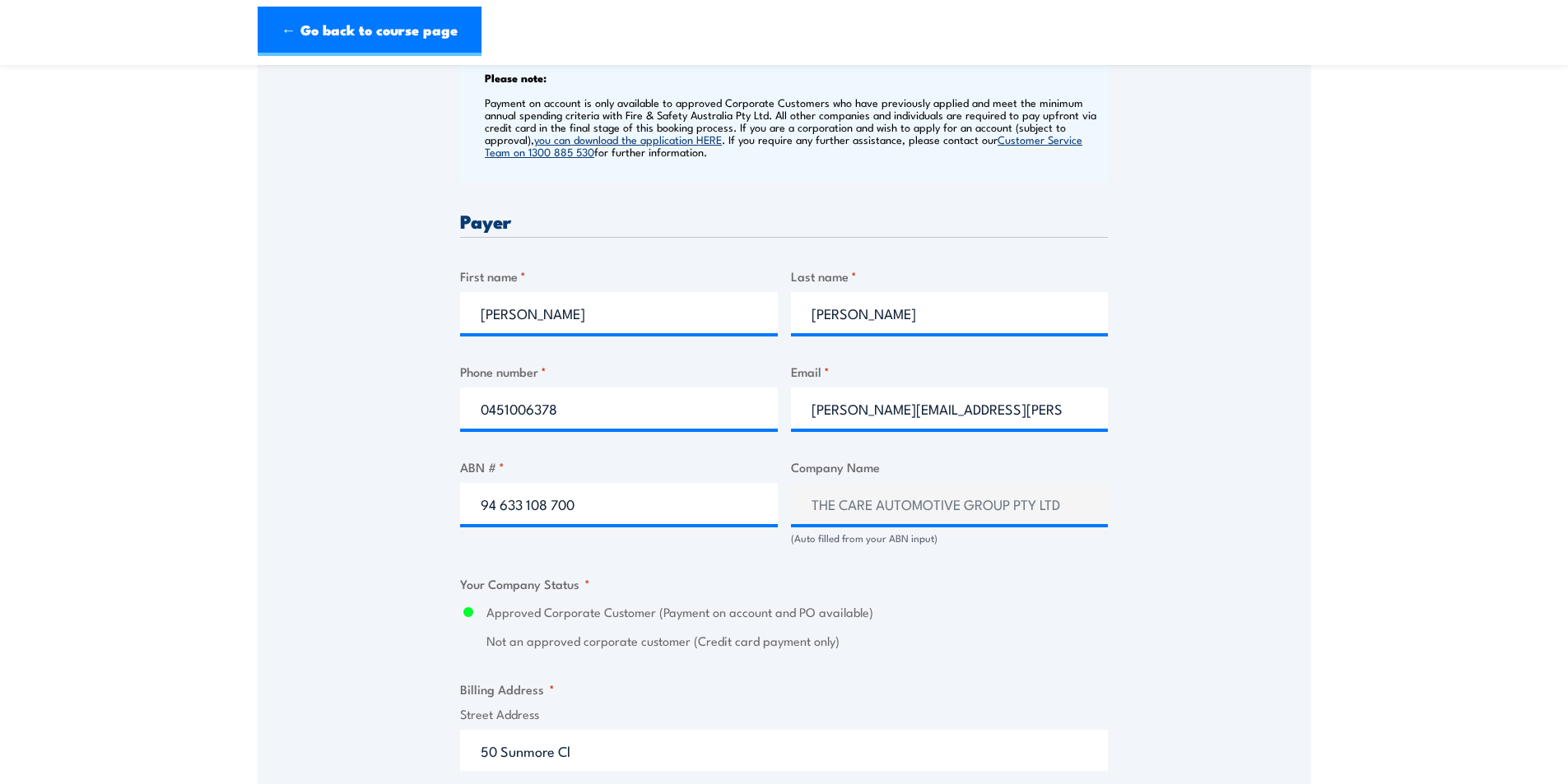
click at [363, 372] on div "Speak to a specialist CALL [PHONE_NUMBER] CALL [PHONE_NUMBER] " * " indicates r…" at bounding box center [784, 572] width 1054 height 1888
click at [1255, 417] on div "Speak to a specialist CALL [PHONE_NUMBER] CALL [PHONE_NUMBER] " * " indicates r…" at bounding box center [784, 572] width 1054 height 1888
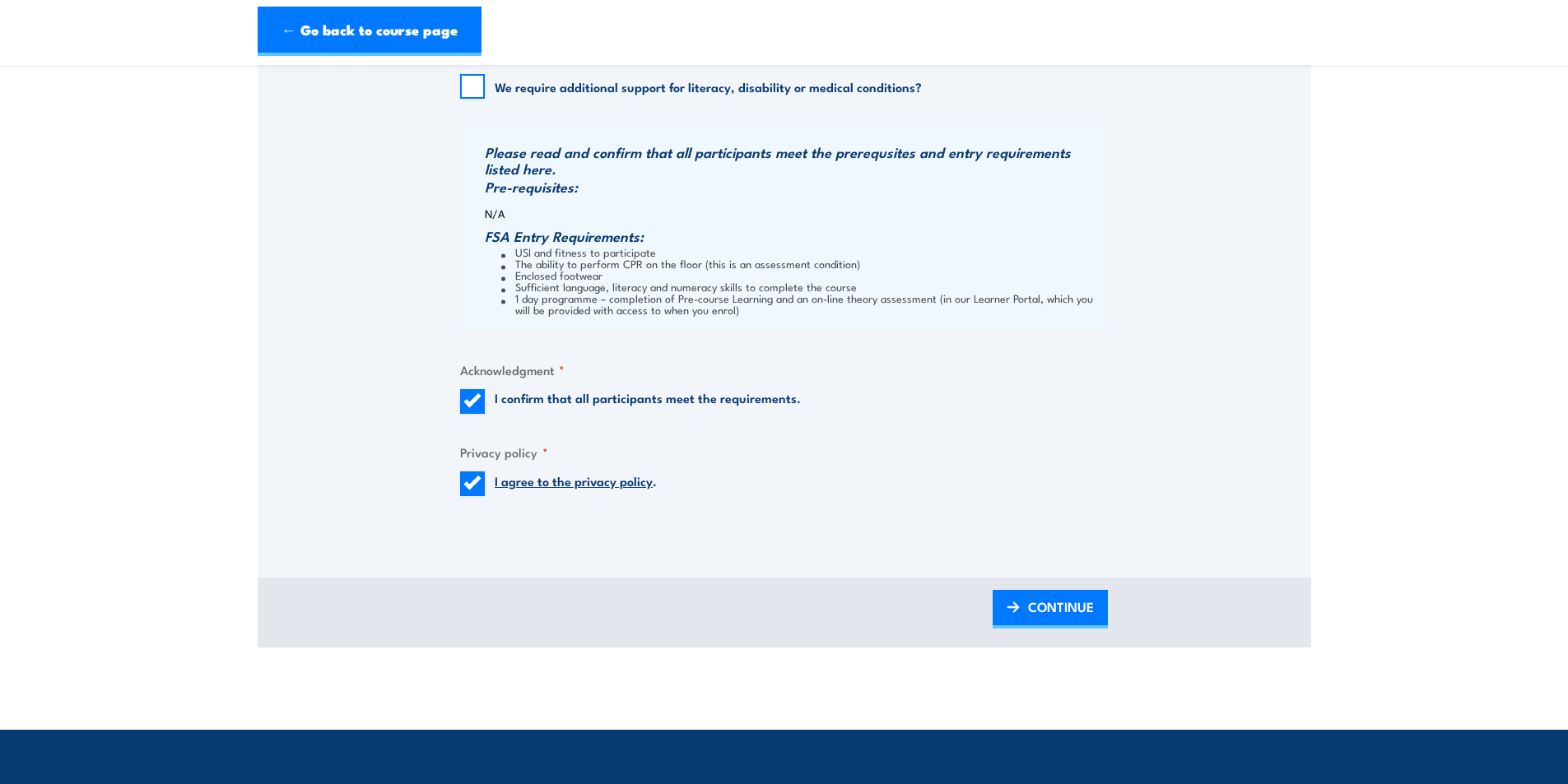
scroll to position [1892, 0]
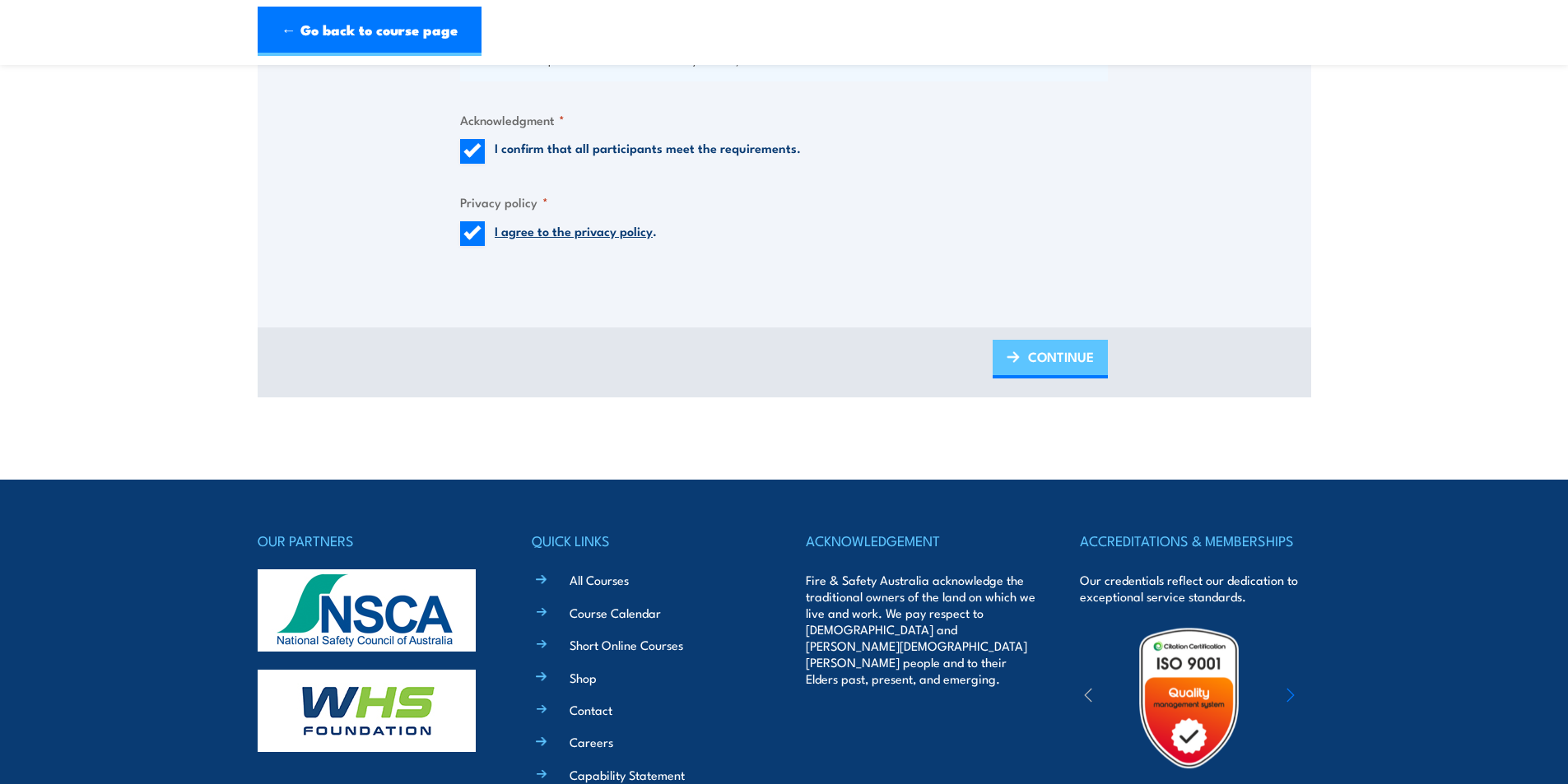
click at [1029, 357] on span "CONTINUE" at bounding box center [1061, 357] width 66 height 43
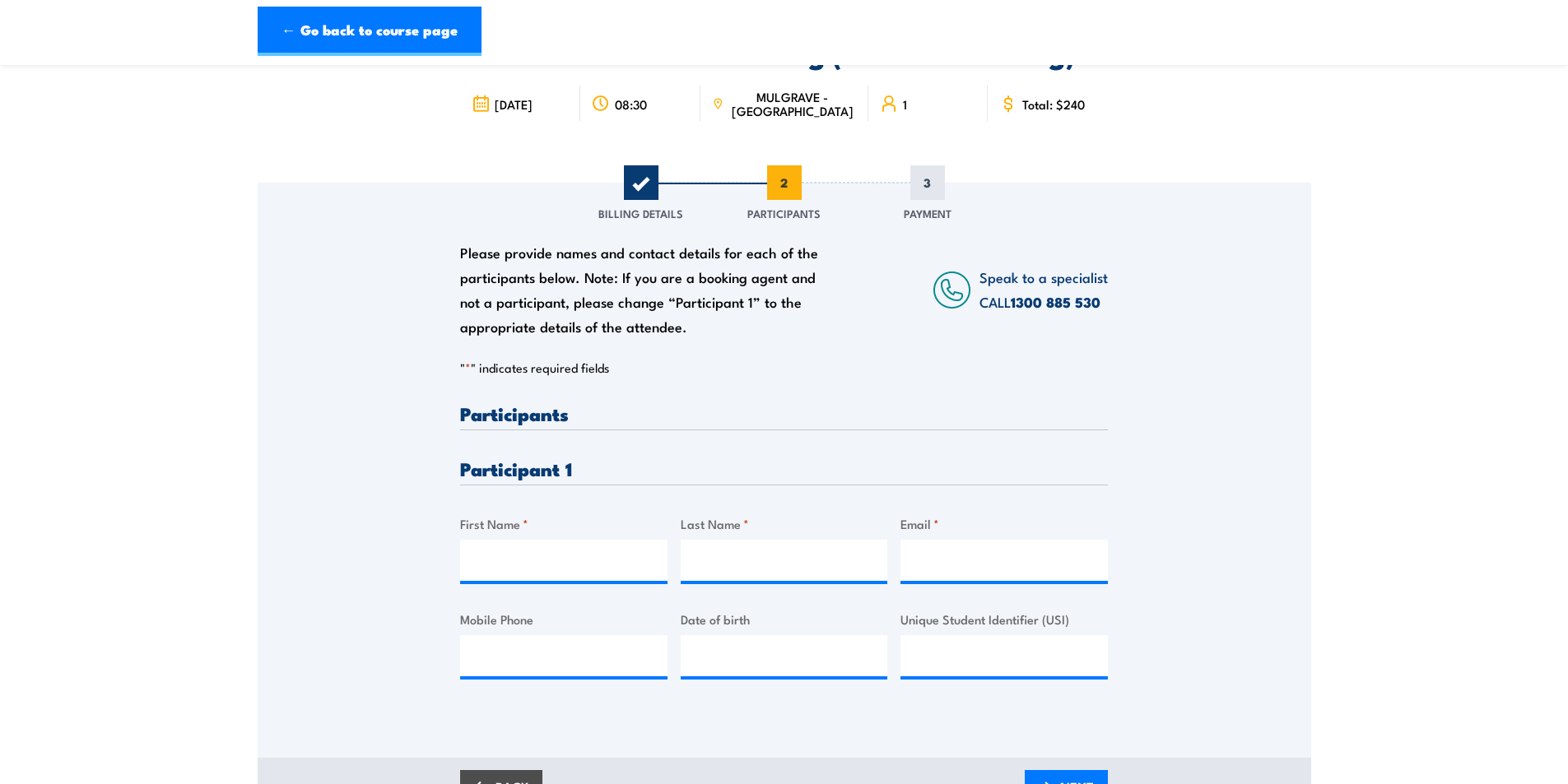
scroll to position [247, 0]
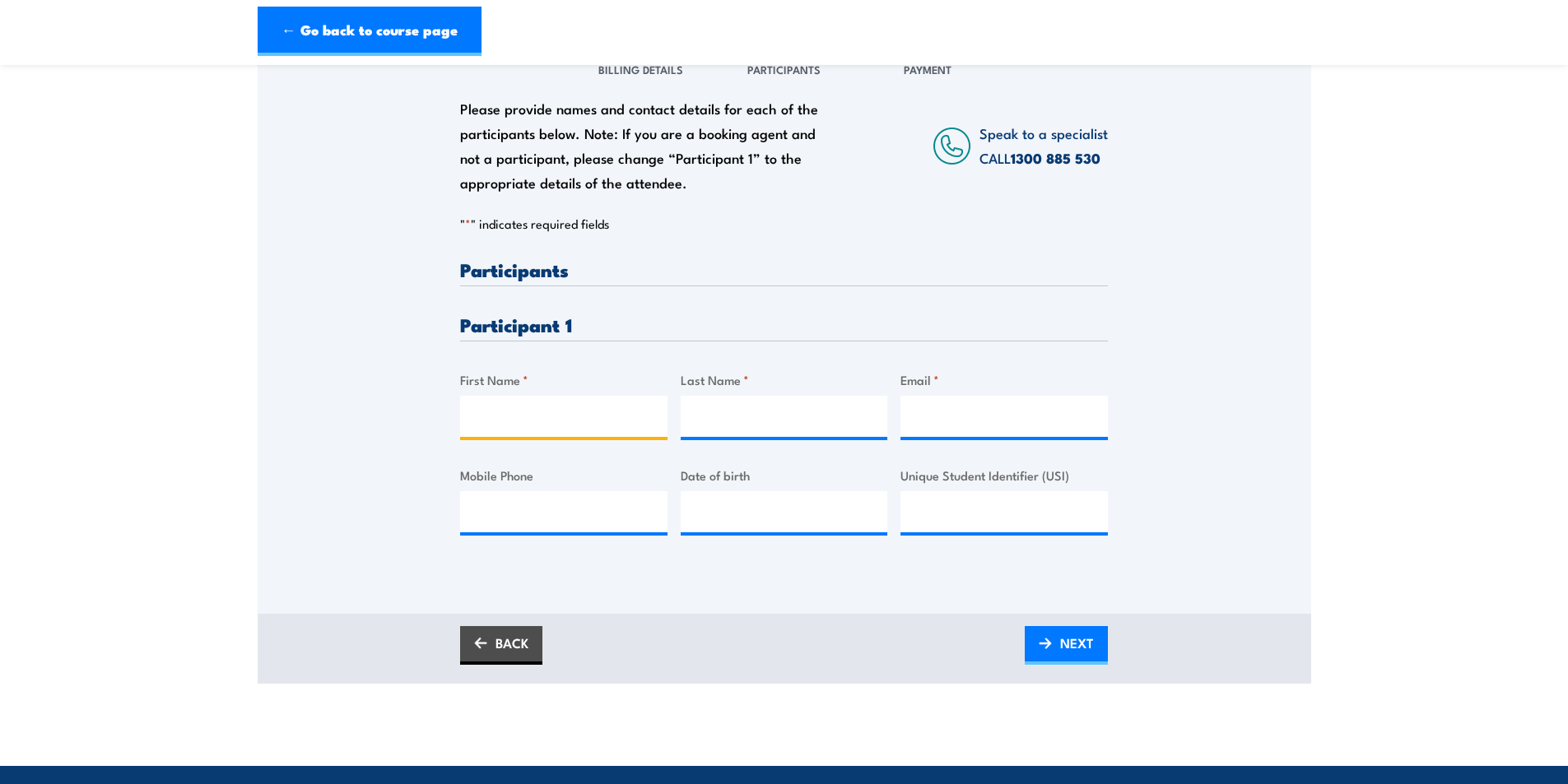
click at [572, 402] on input "First Name *" at bounding box center [563, 417] width 207 height 41
click at [595, 405] on input "[PERSON_NAME]" at bounding box center [563, 417] width 207 height 41
type input "[PERSON_NAME]"
click at [950, 414] on input "Email *" at bounding box center [1004, 417] width 207 height 41
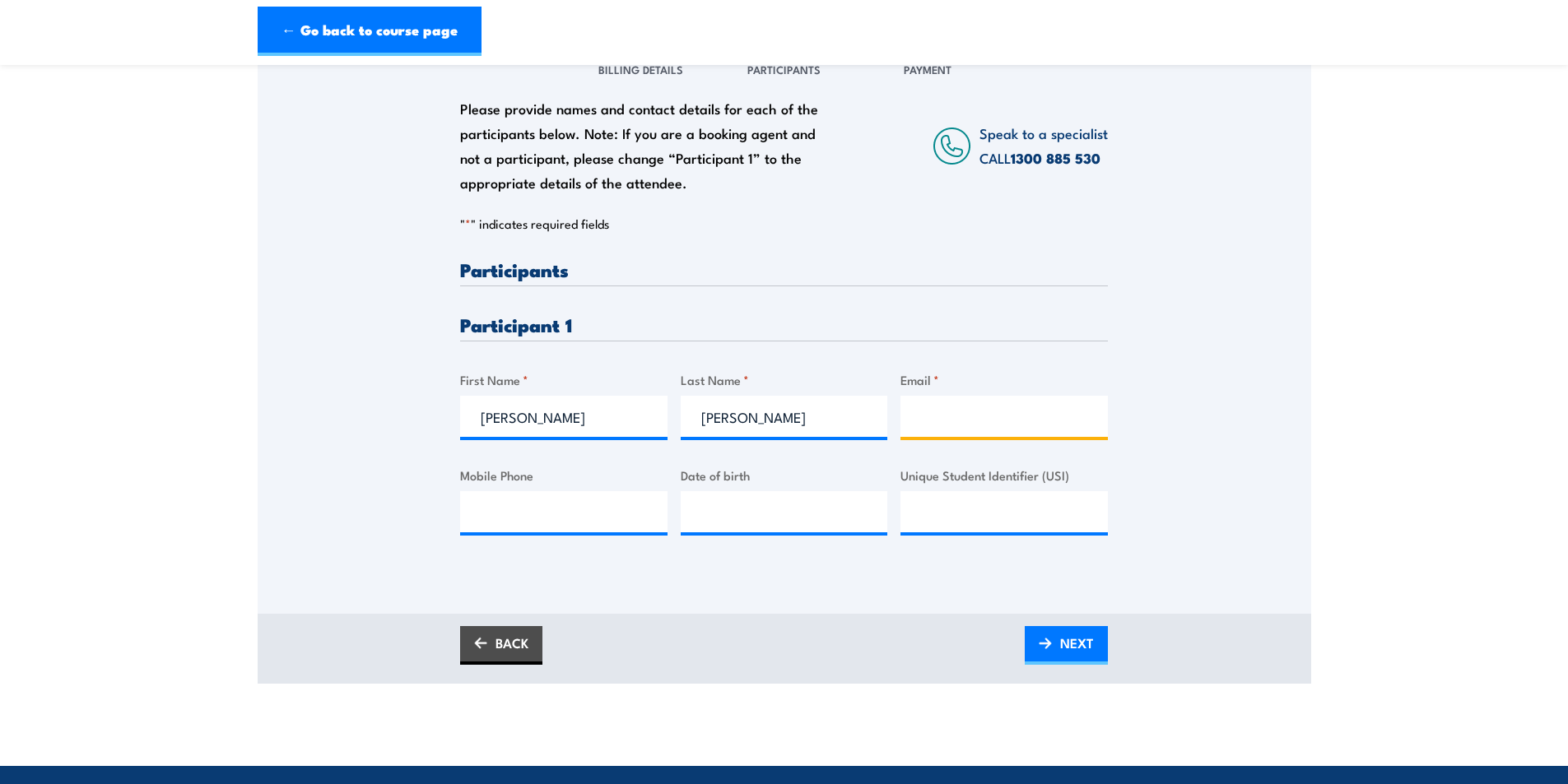
paste input "[EMAIL_ADDRESS][DOMAIN_NAME]"
type input "[EMAIL_ADDRESS][DOMAIN_NAME]"
click at [537, 516] on input "Mobile Phone" at bounding box center [563, 512] width 207 height 41
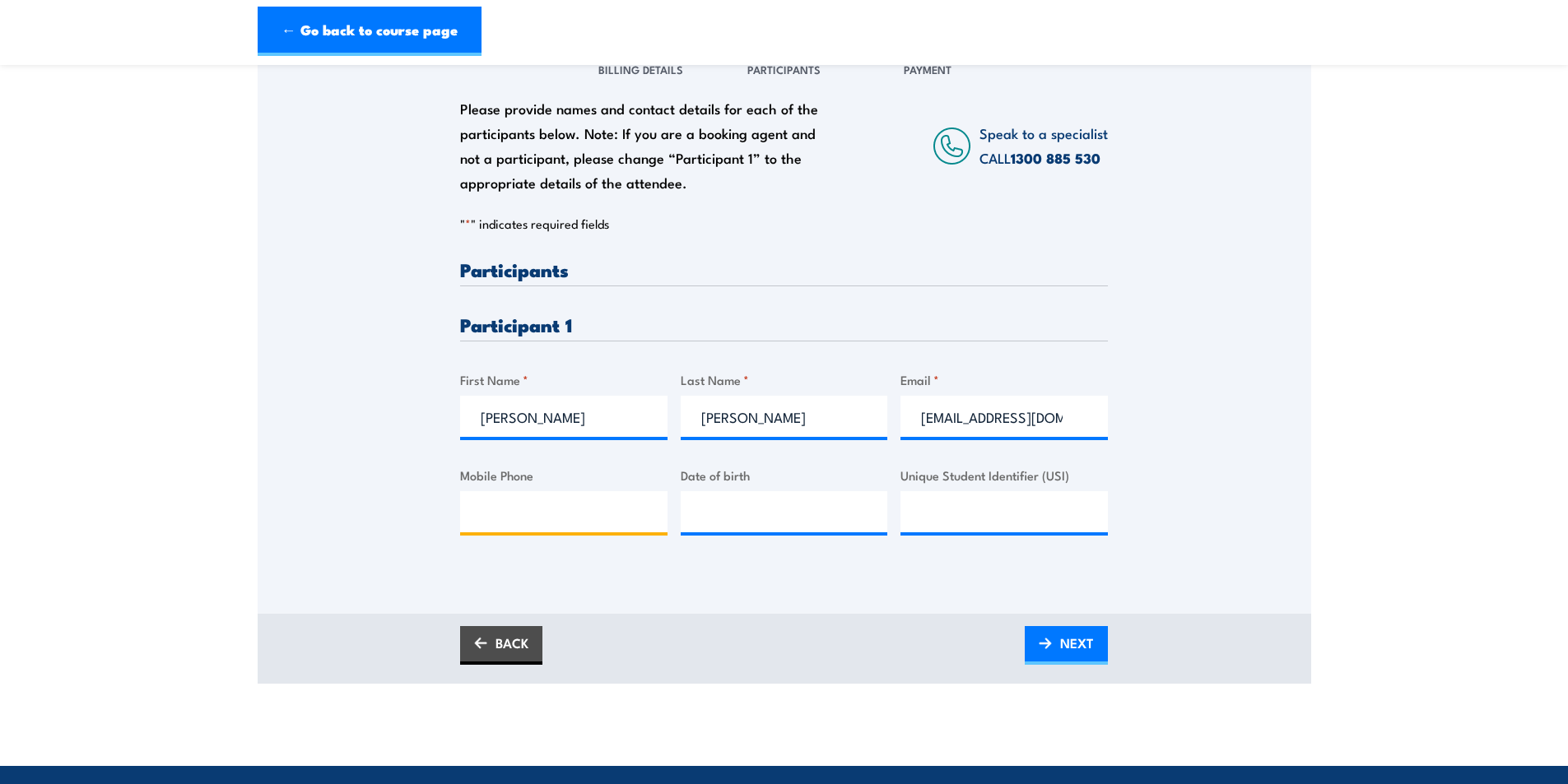
click at [494, 499] on input "Mobile Phone" at bounding box center [563, 512] width 207 height 41
paste input "0424191570"
type input "0424191570"
type input "__/__/____"
click at [750, 518] on input "__/__/____" at bounding box center [784, 512] width 207 height 41
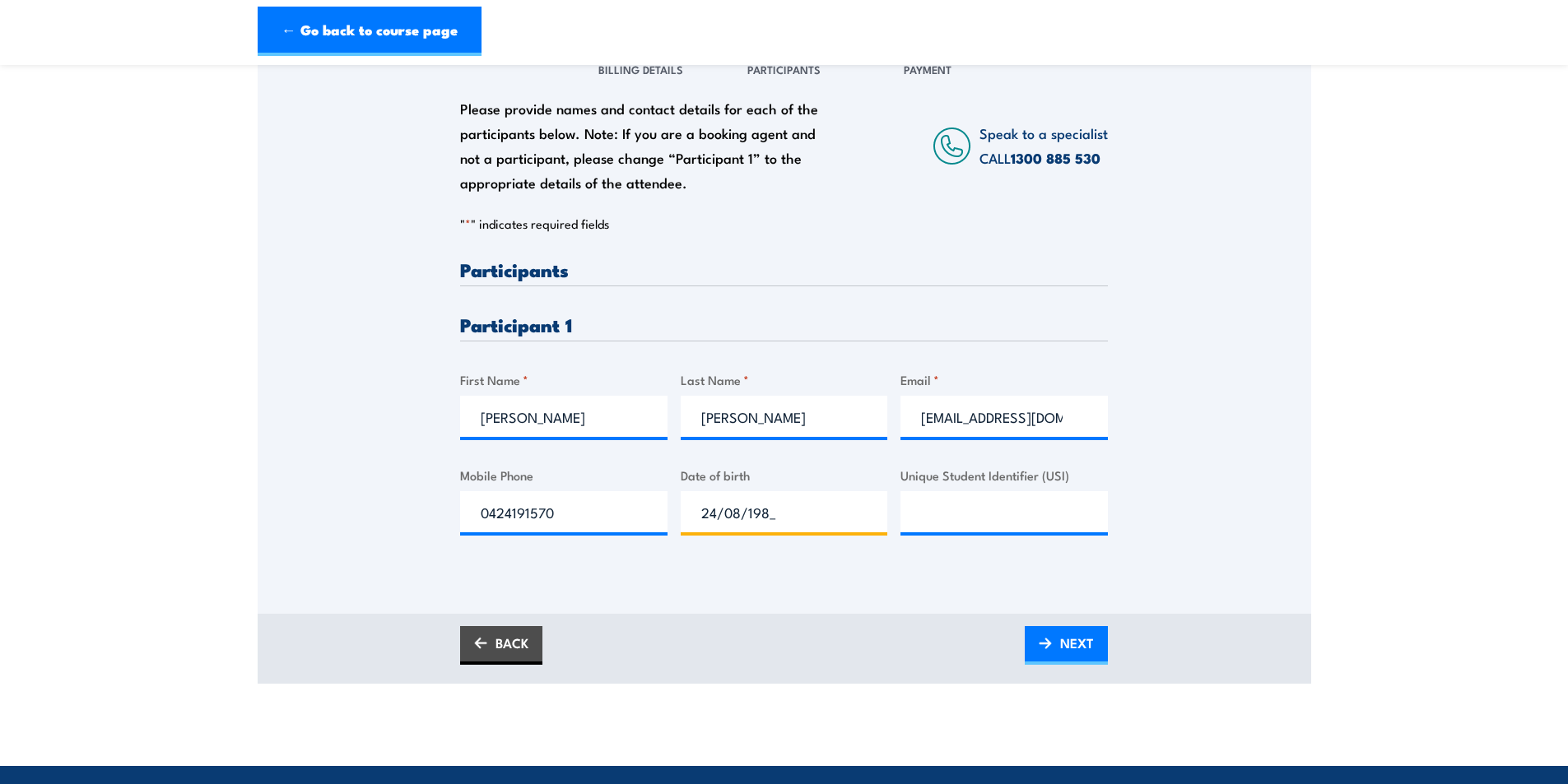
type input "[DATE]"
click at [735, 561] on div "Please provide names and contact details for each of the participants below. No…" at bounding box center [784, 414] width 648 height 308
click at [942, 505] on input "Unique Student Identifier (USI)" at bounding box center [1004, 512] width 207 height 41
click at [972, 511] on input "Unique Student Identifier (USI)" at bounding box center [1004, 512] width 207 height 41
paste input "58DLLMFS8Q"
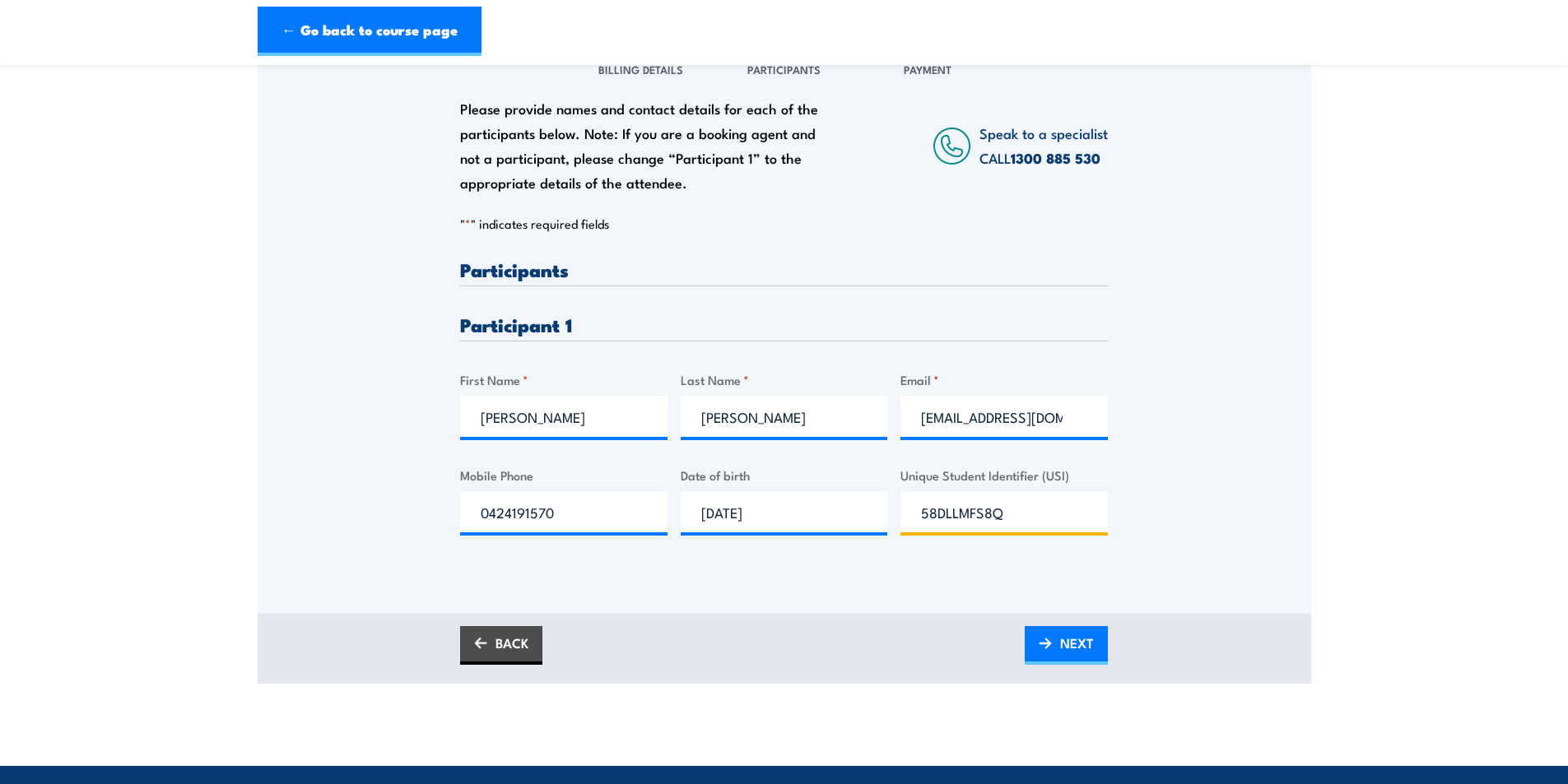
type input "58DLLMFS8Q"
click at [846, 575] on div "Please provide names and contact details for each of the participants below. No…" at bounding box center [784, 325] width 1054 height 575
click at [974, 410] on input "[EMAIL_ADDRESS][DOMAIN_NAME]" at bounding box center [1004, 417] width 207 height 41
click at [916, 345] on div "Please provide names and contact details for each of the participants below. No…" at bounding box center [784, 411] width 648 height 301
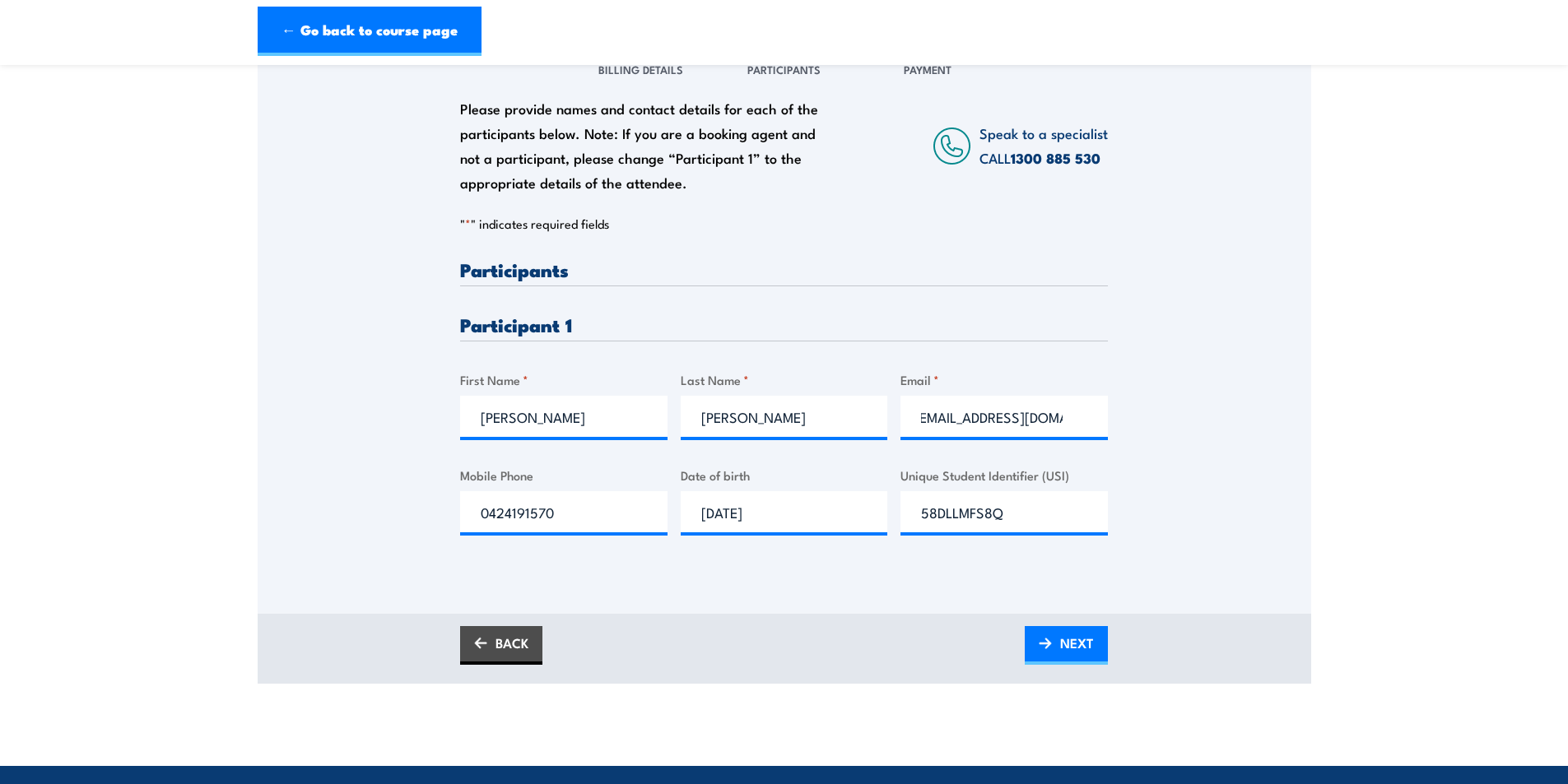
scroll to position [0, 0]
click at [397, 347] on div "Please provide names and contact details for each of the participants below. No…" at bounding box center [784, 303] width 1054 height 529
click at [1092, 650] on span "NEXT" at bounding box center [1077, 643] width 33 height 43
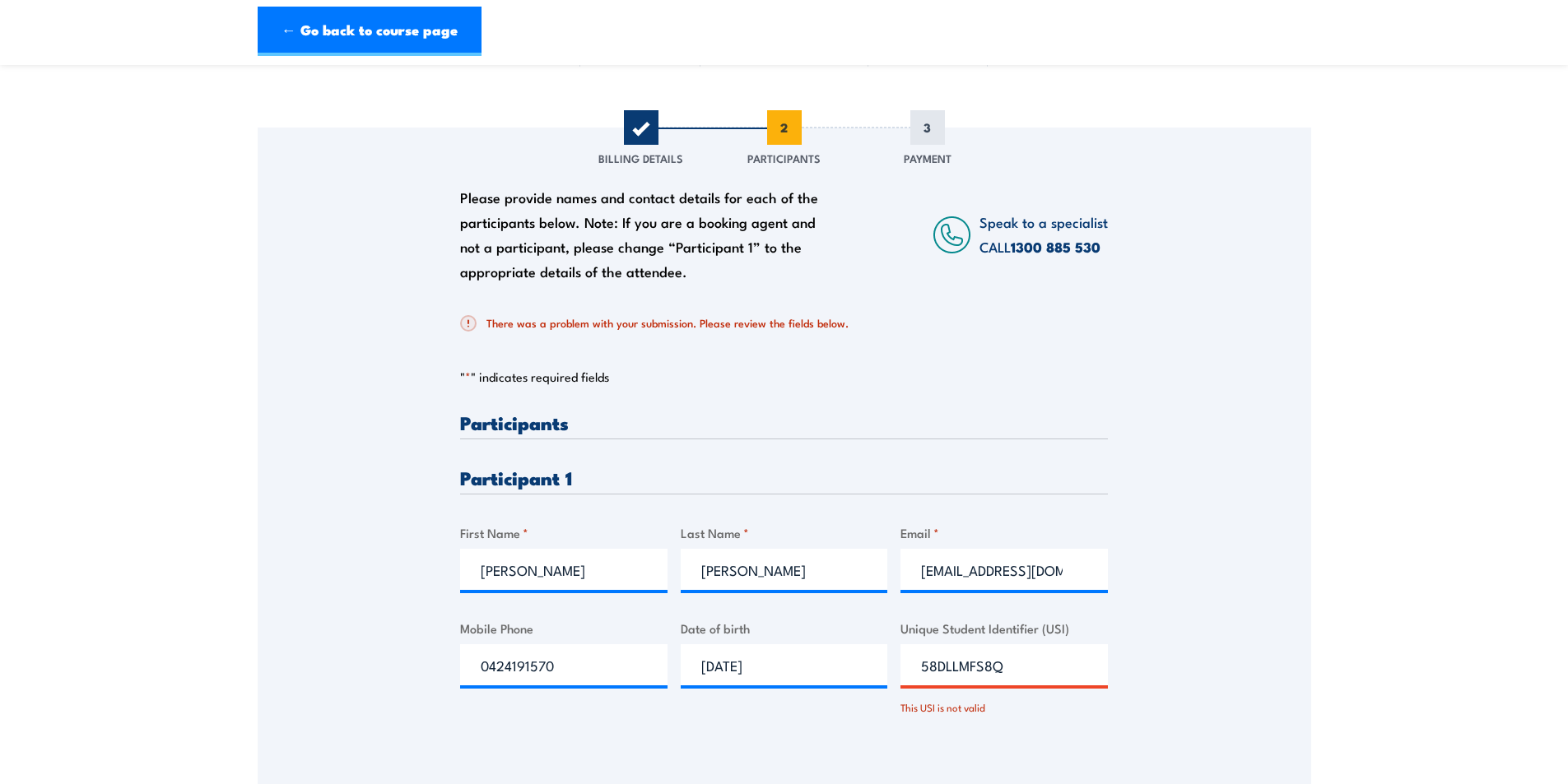
scroll to position [329, 0]
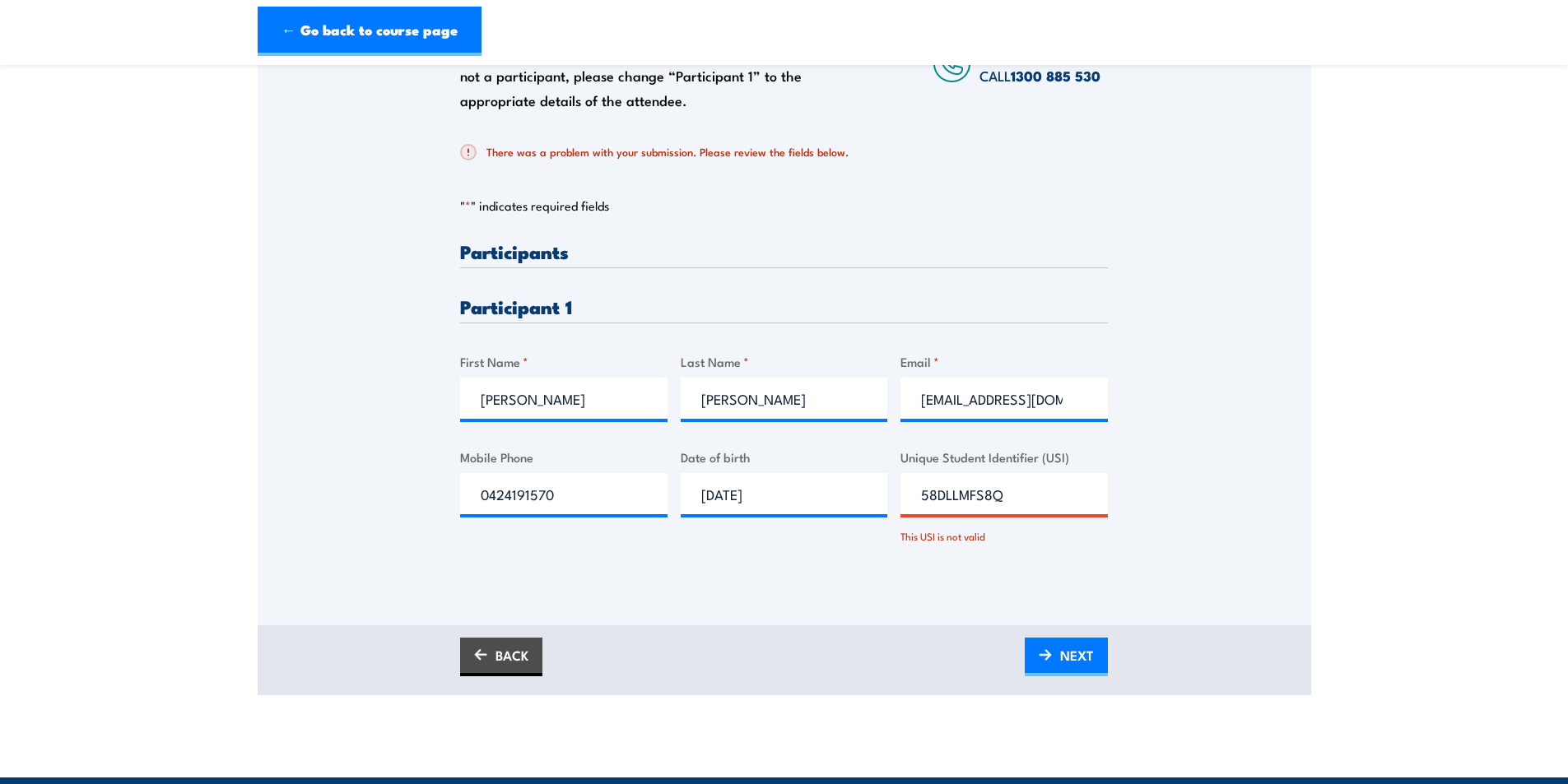
click at [922, 495] on input "58DLLMFS8Q" at bounding box center [1004, 494] width 207 height 41
click at [936, 580] on div "Please provide names and contact details for each of the participants below. No…" at bounding box center [784, 291] width 1054 height 669
drag, startPoint x: 1014, startPoint y: 486, endPoint x: 921, endPoint y: 496, distance: 93.5
click at [921, 496] on input "58DLLMFS8Q" at bounding box center [1004, 494] width 207 height 41
click at [960, 511] on input "Unique Student Identifier (USI)" at bounding box center [1004, 494] width 207 height 41
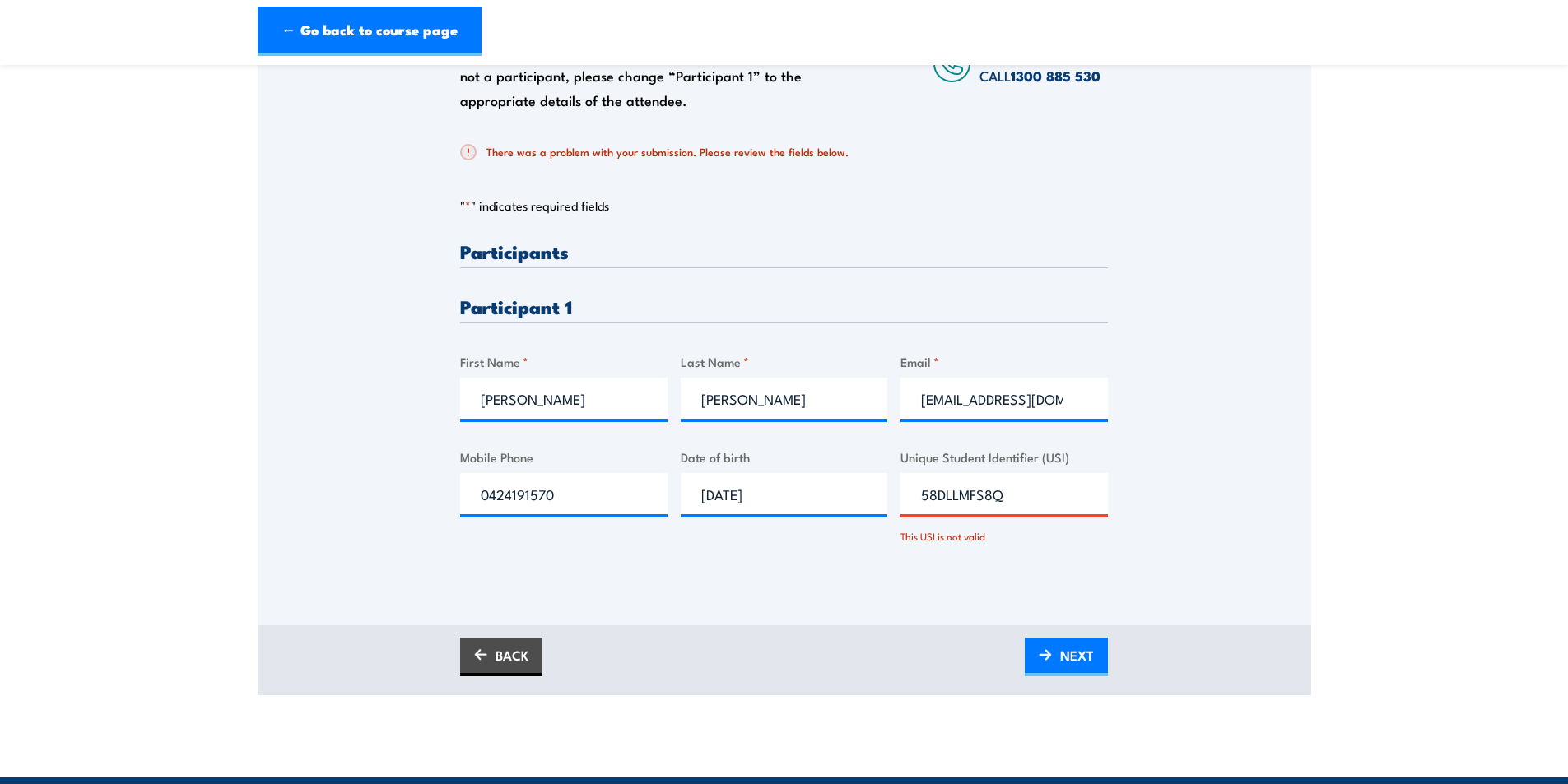
type input "58DLLMFS8Q"
click at [959, 565] on div "Please provide names and contact details for each of the participants below. No…" at bounding box center [784, 407] width 648 height 331
click at [1046, 655] on img at bounding box center [1045, 655] width 13 height 12
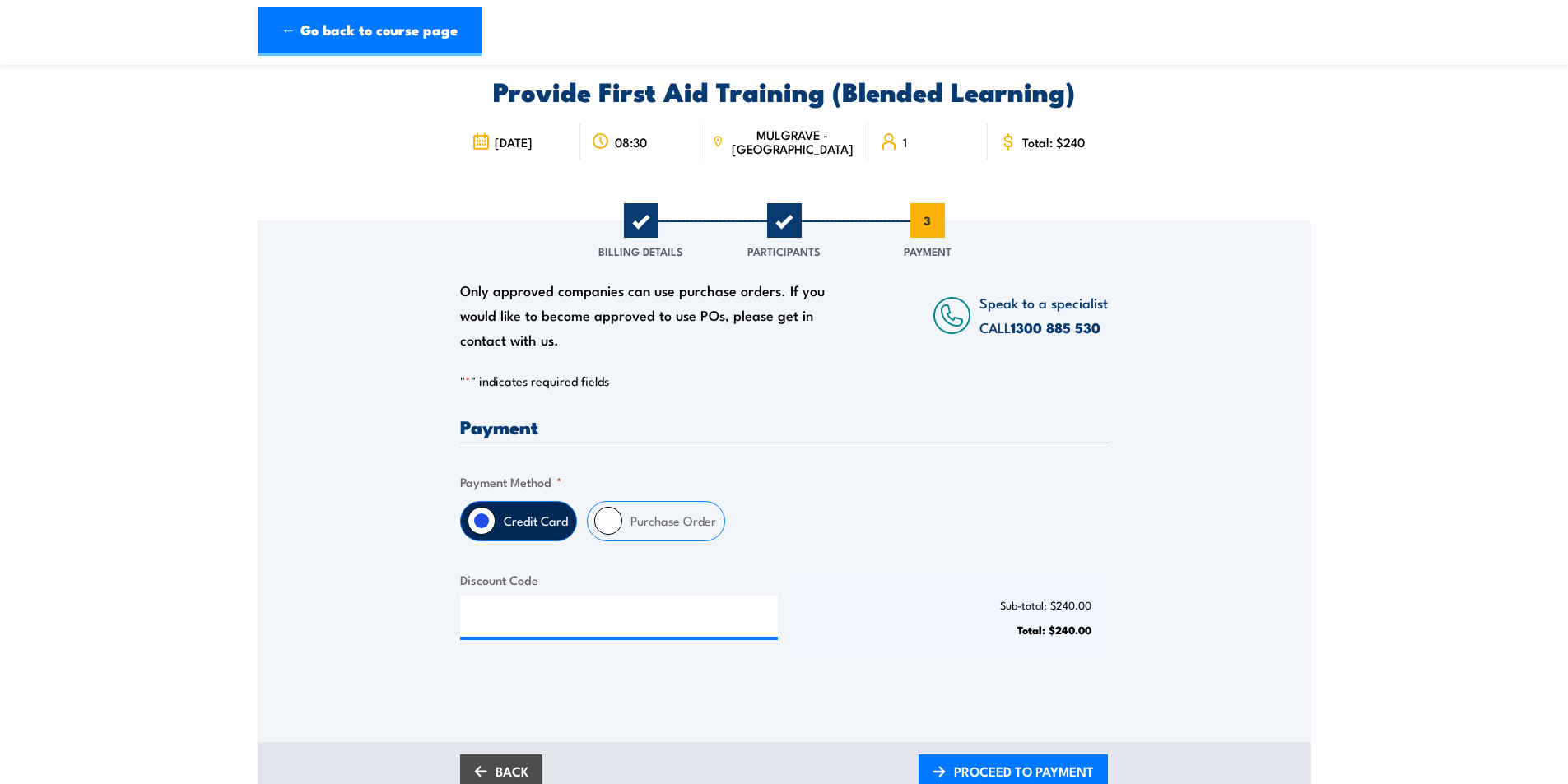
scroll to position [164, 0]
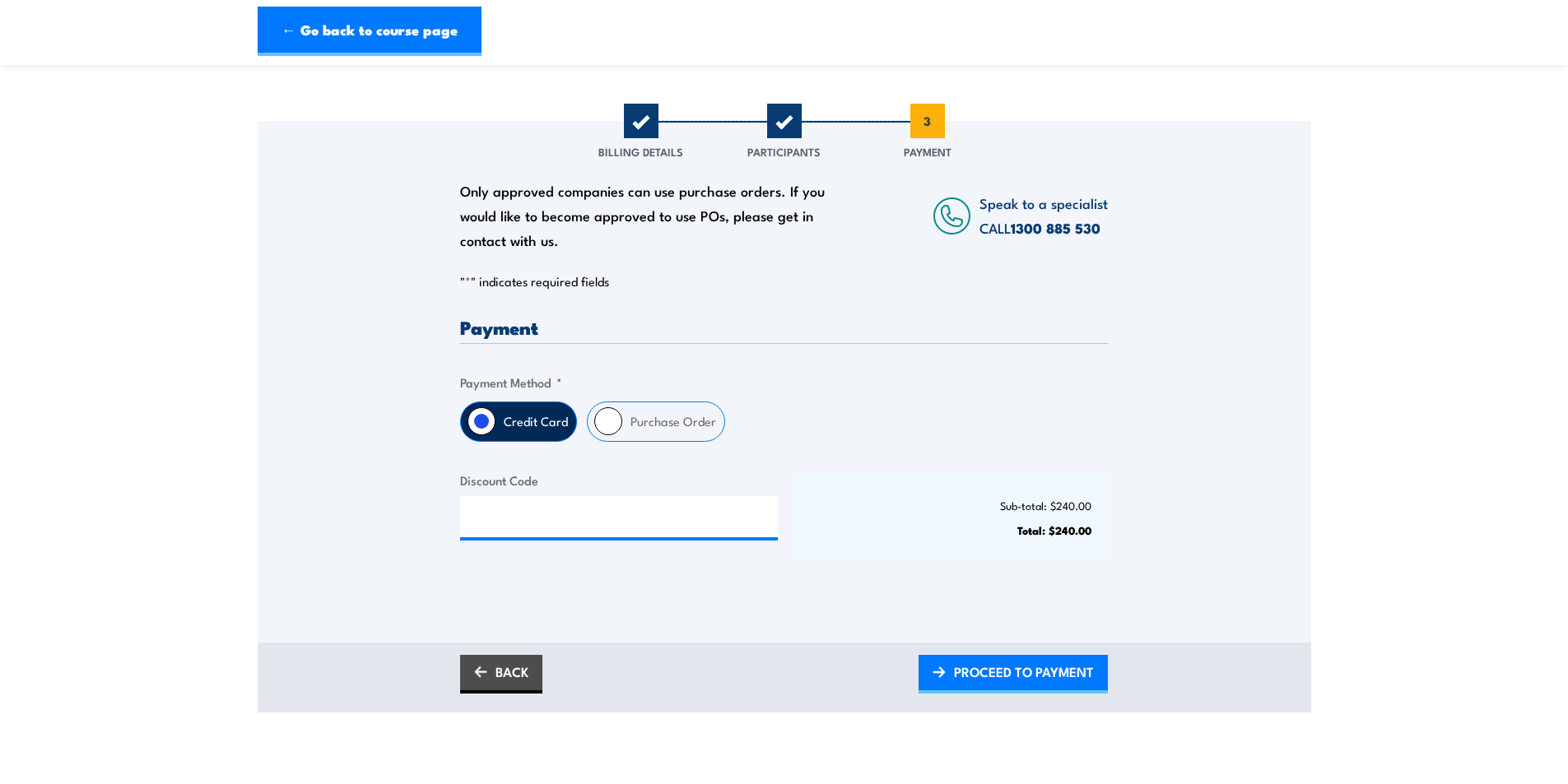
click at [682, 413] on label "Purchase Order" at bounding box center [673, 420] width 102 height 38
click at [622, 413] on input "Purchase Order" at bounding box center [609, 421] width 28 height 28
radio input "true"
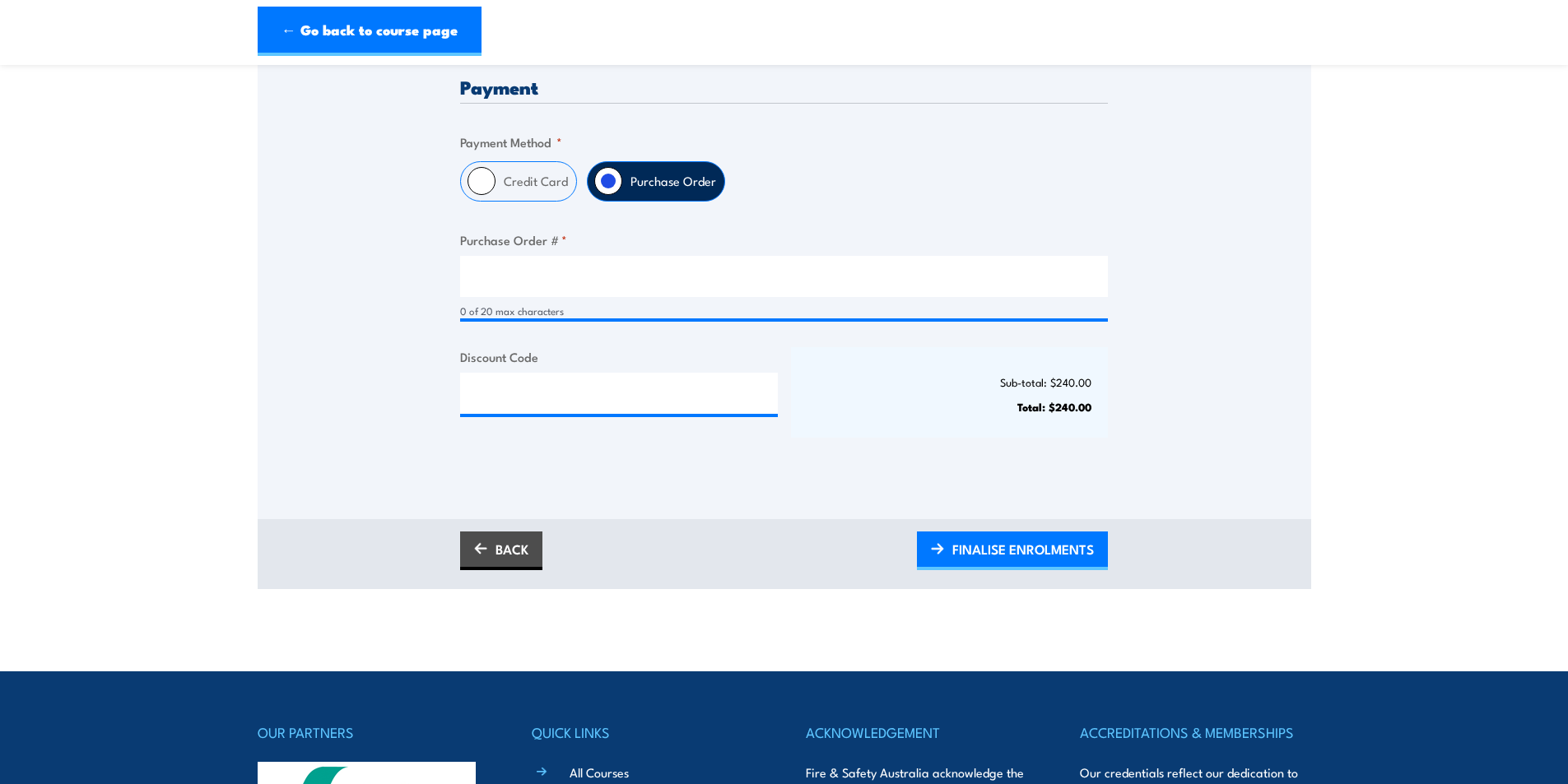
scroll to position [412, 0]
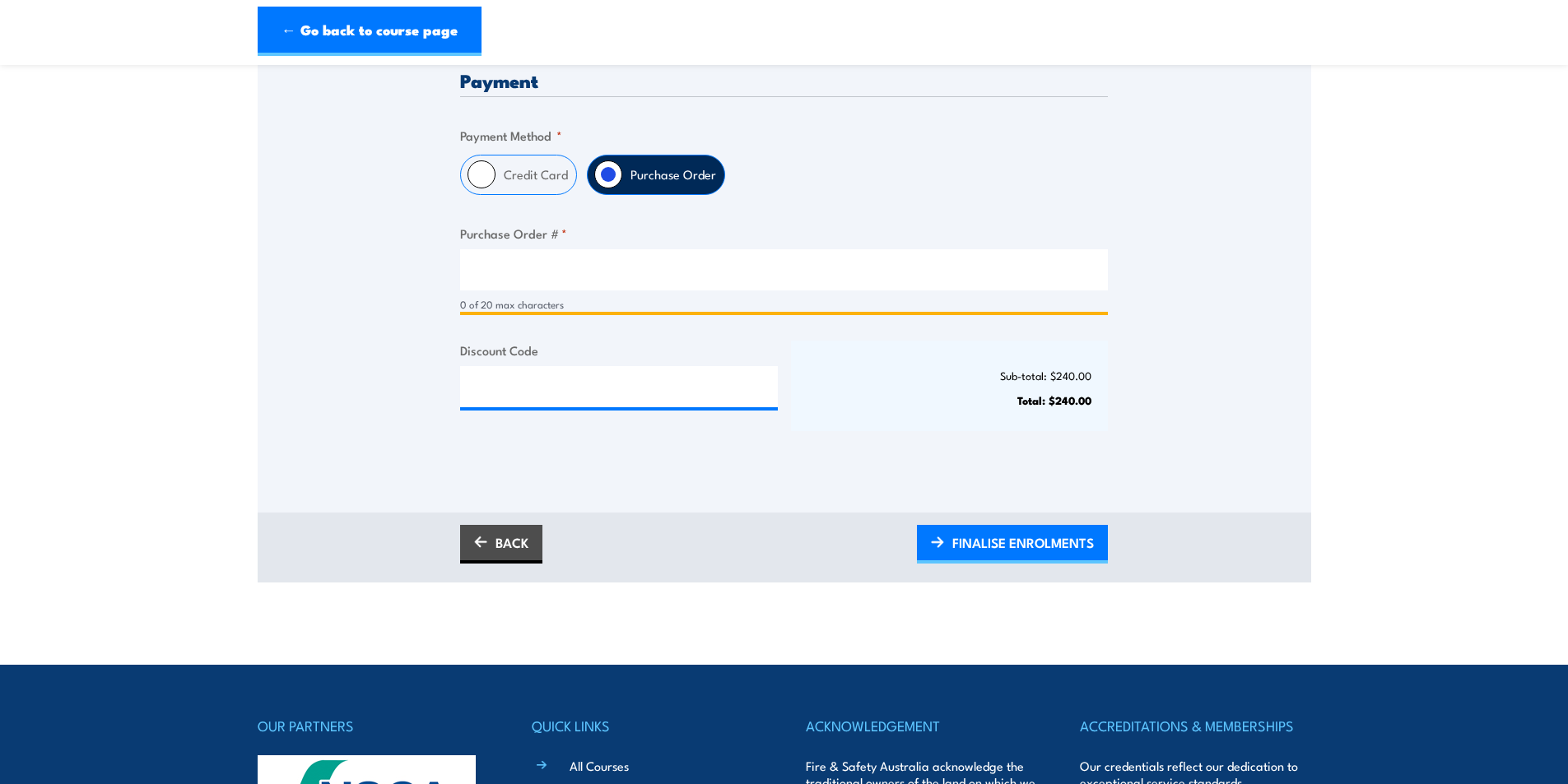
click at [531, 269] on input "Purchase Order # *" at bounding box center [784, 270] width 648 height 41
type input "PO0004"
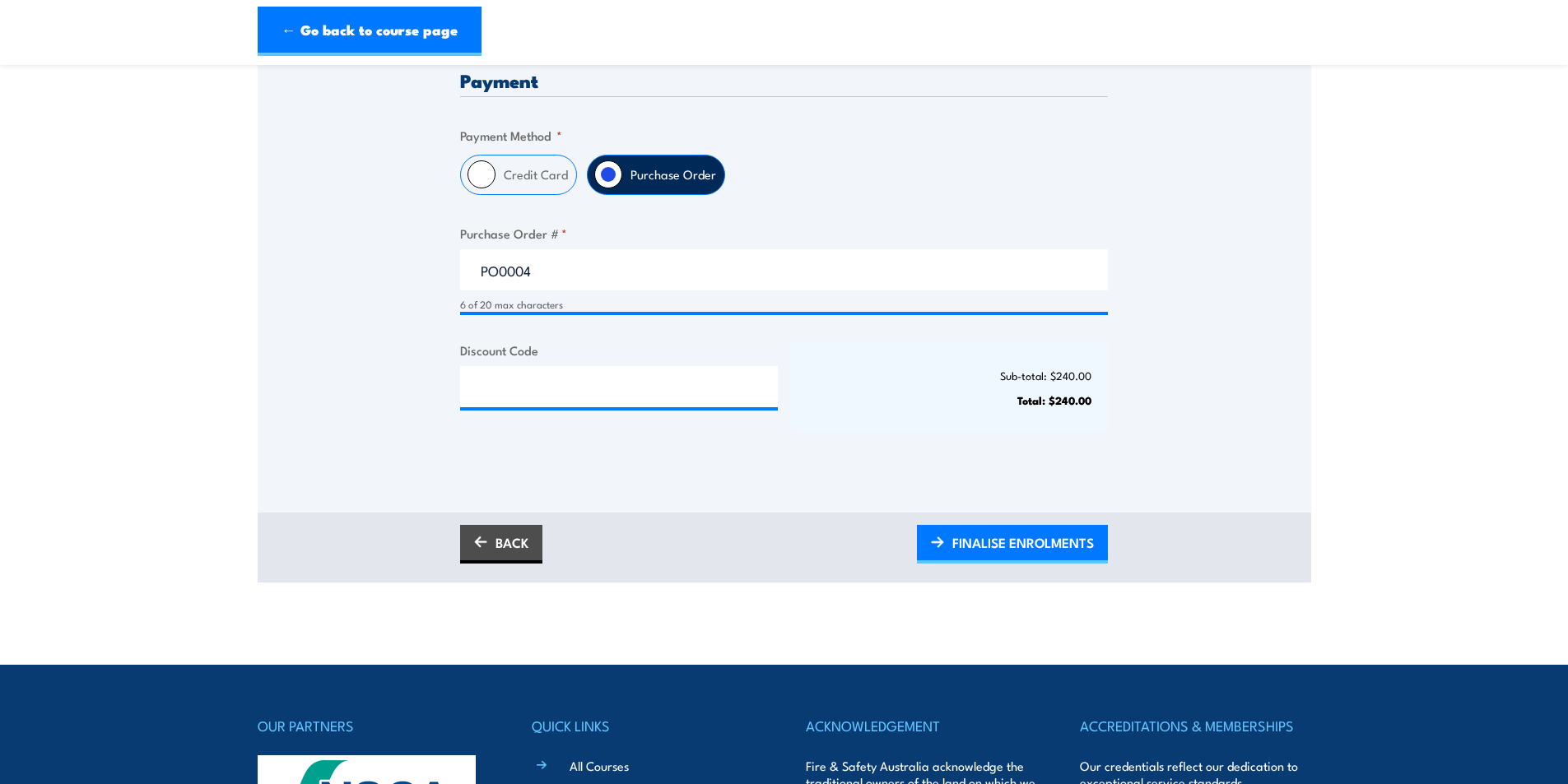
click at [378, 355] on div "Only approved companies can use purchase orders. If you would like to become ap…" at bounding box center [784, 170] width 1054 height 592
click at [997, 539] on span "FINALISE ENROLMENTS" at bounding box center [1023, 542] width 142 height 43
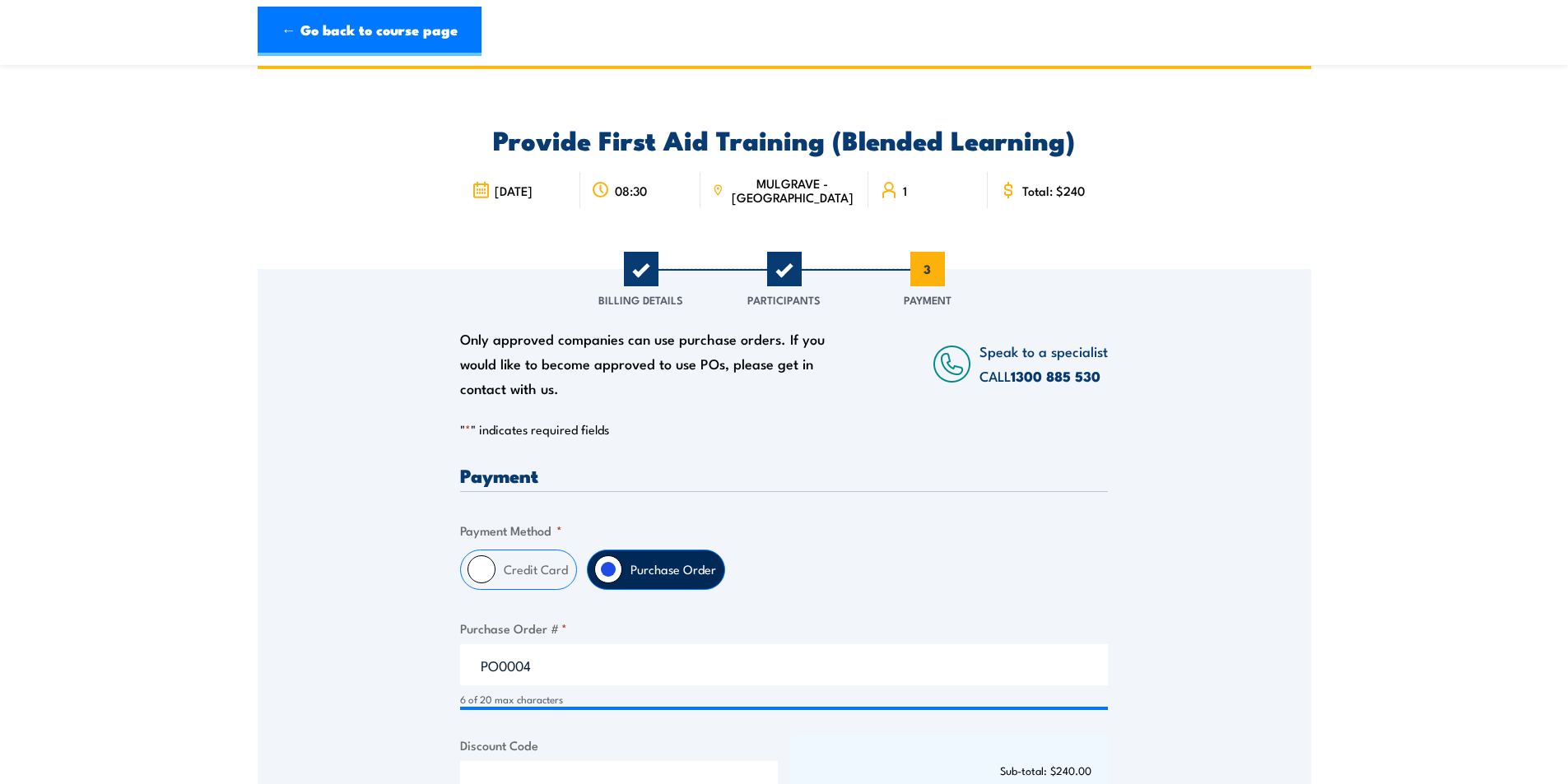
scroll to position [0, 0]
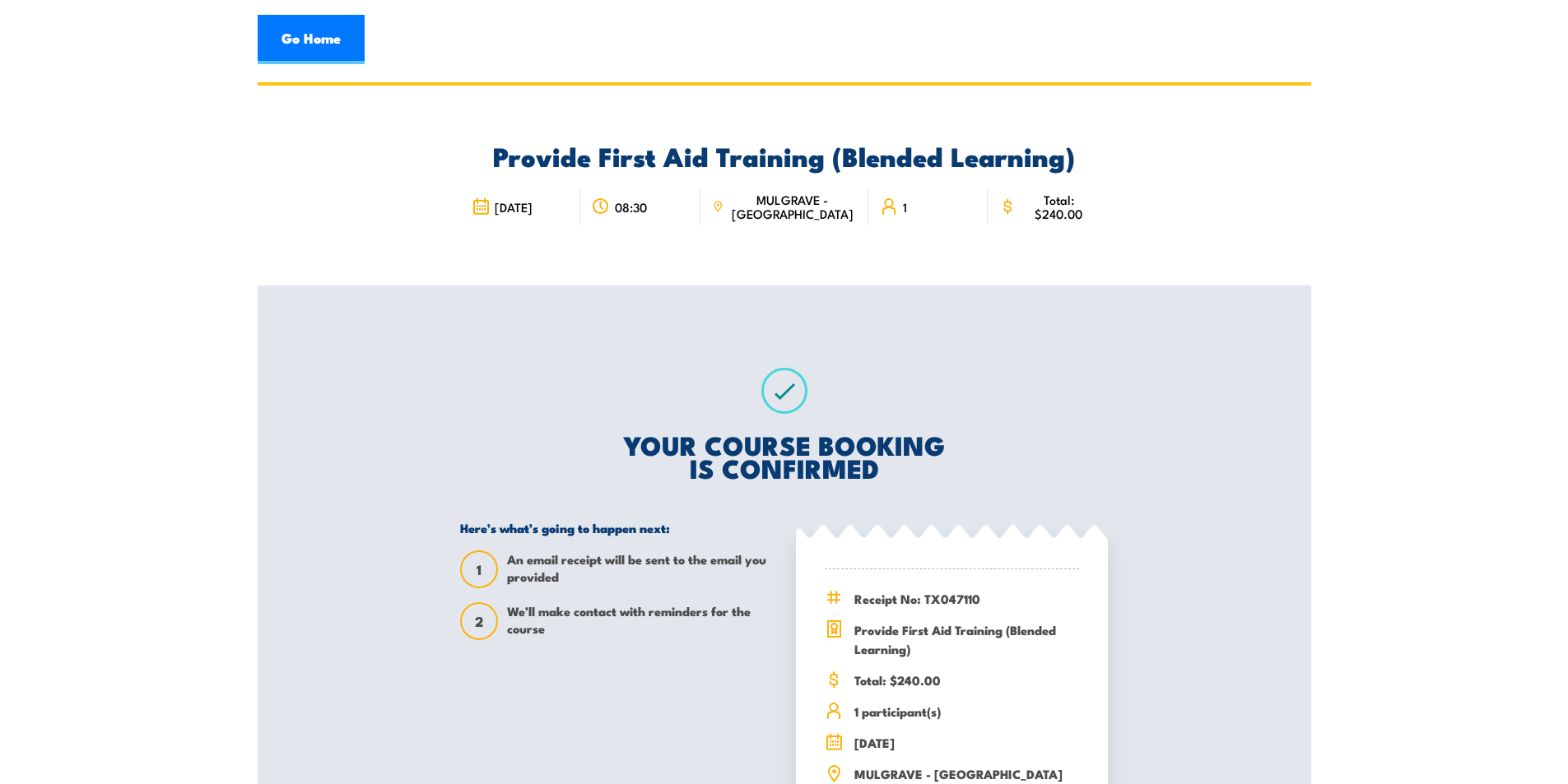
click at [665, 347] on div "YOUR COURSE BOOKING IS CONFIRMED Here’s what’s going to happen next: 1 An email…" at bounding box center [784, 599] width 687 height 627
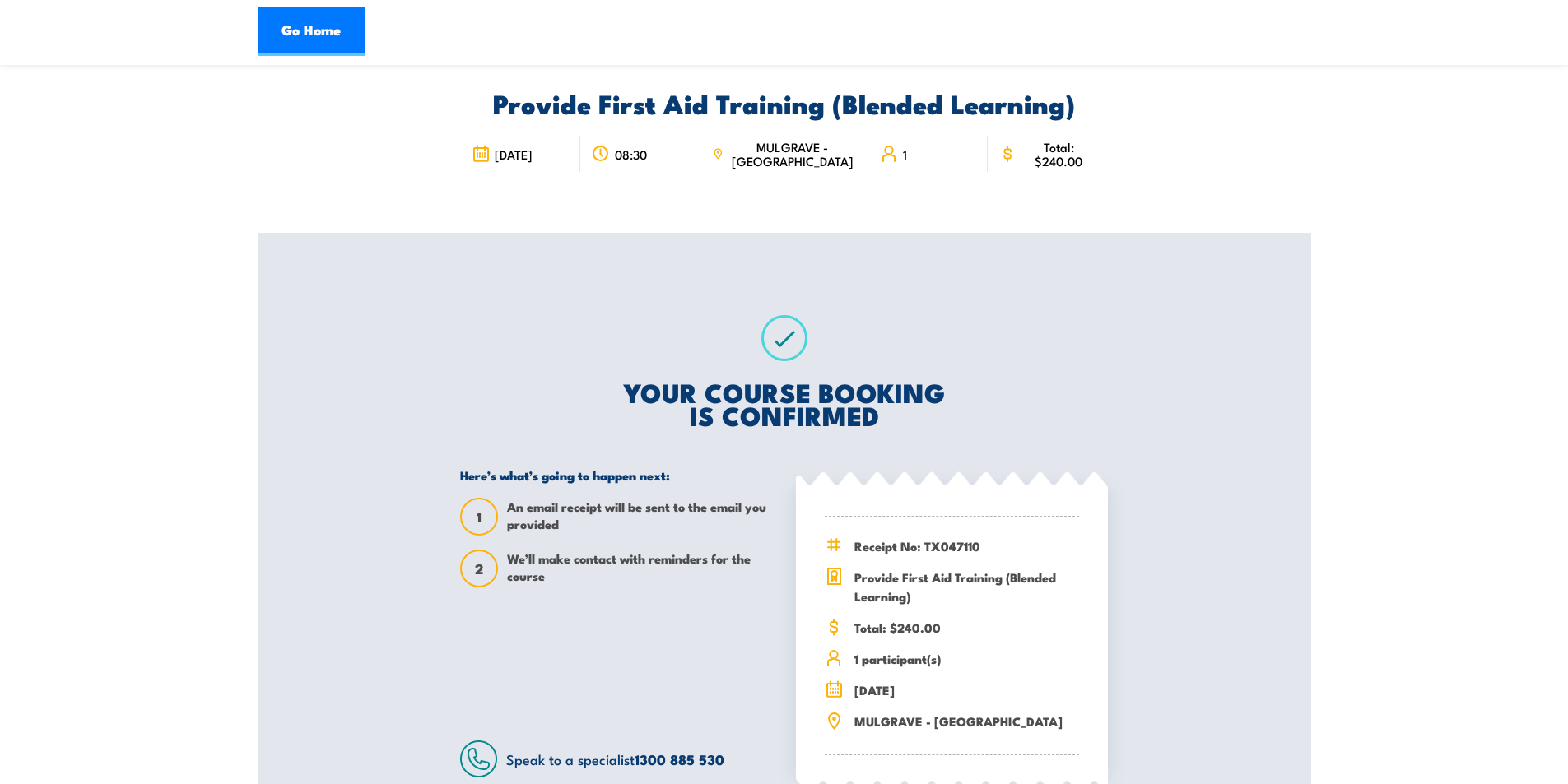
scroll to position [72, 0]
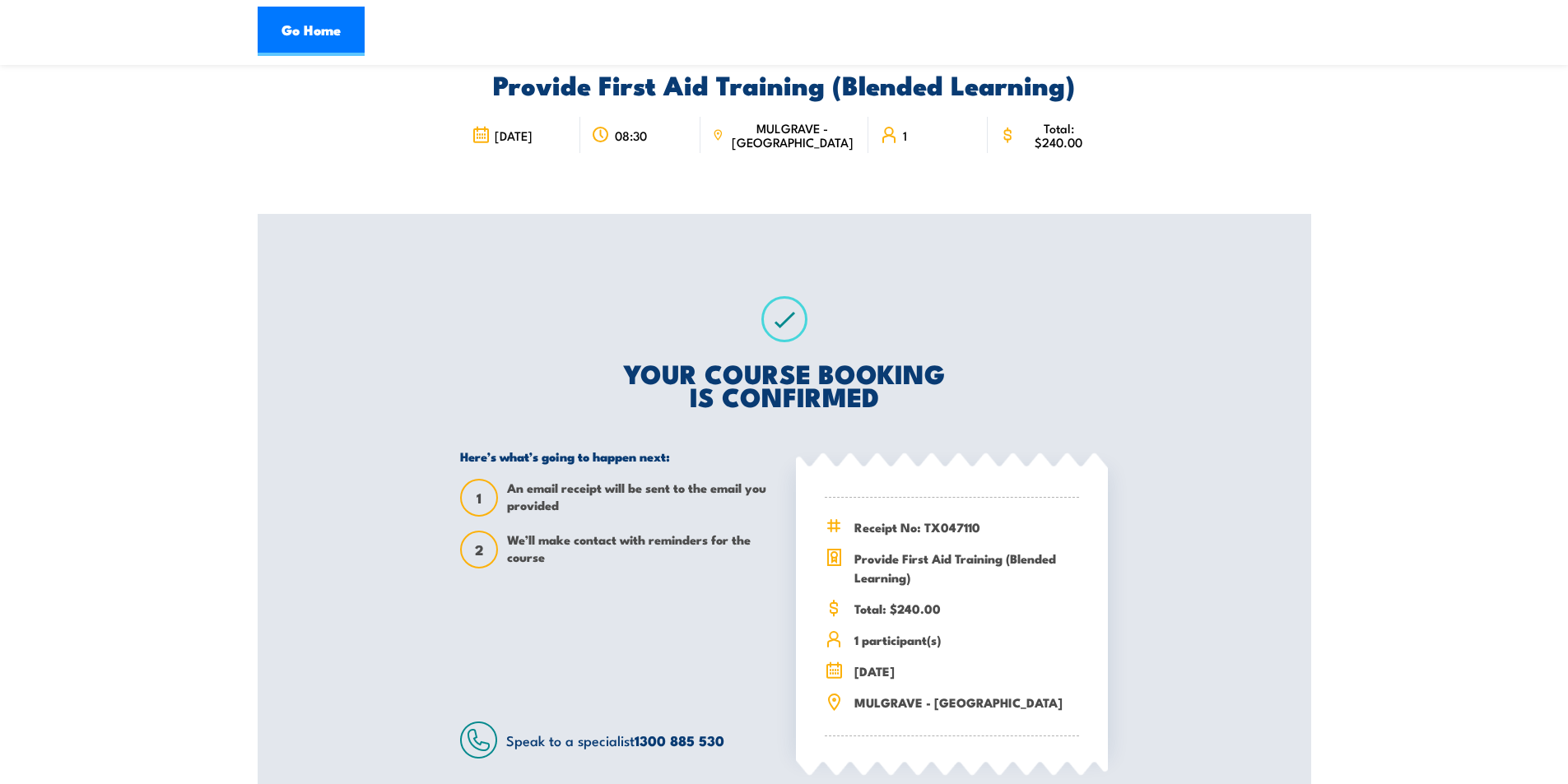
click at [312, 292] on div "Provide First Aid Training (Blended Learning) 25 September 2025 08:30 MULGRAVE …" at bounding box center [784, 425] width 1054 height 830
click at [343, 320] on div "Provide First Aid Training (Blended Learning) 25 September 2025 08:30 MULGRAVE …" at bounding box center [784, 425] width 1054 height 830
click at [364, 244] on div "Provide First Aid Training (Blended Learning) 25 September 2025 08:30 MULGRAVE …" at bounding box center [784, 425] width 1054 height 830
